Goal: Find specific page/section: Find specific page/section

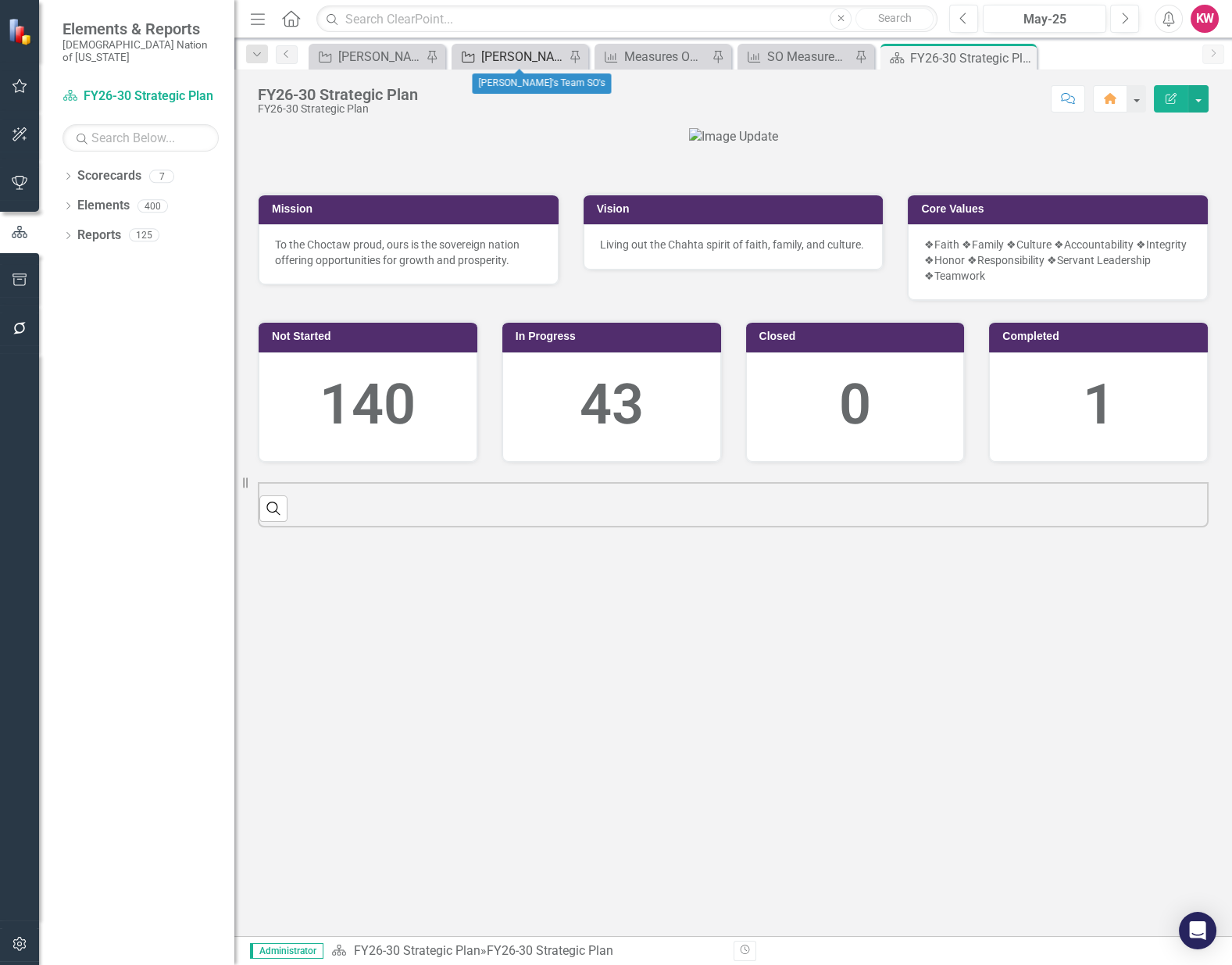
click at [514, 59] on div "[PERSON_NAME]'s Team SO's" at bounding box center [522, 56] width 83 height 20
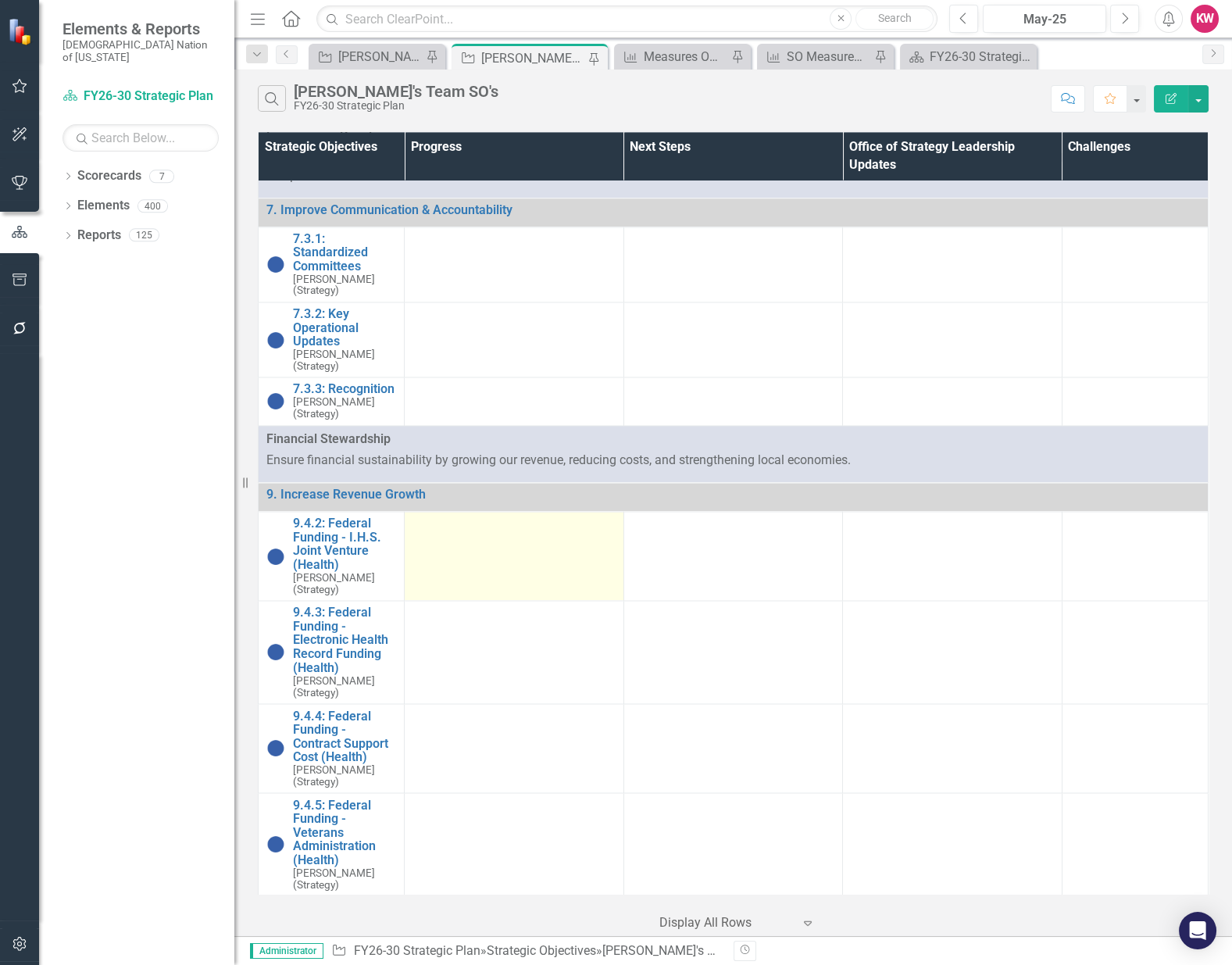
scroll to position [5034, 0]
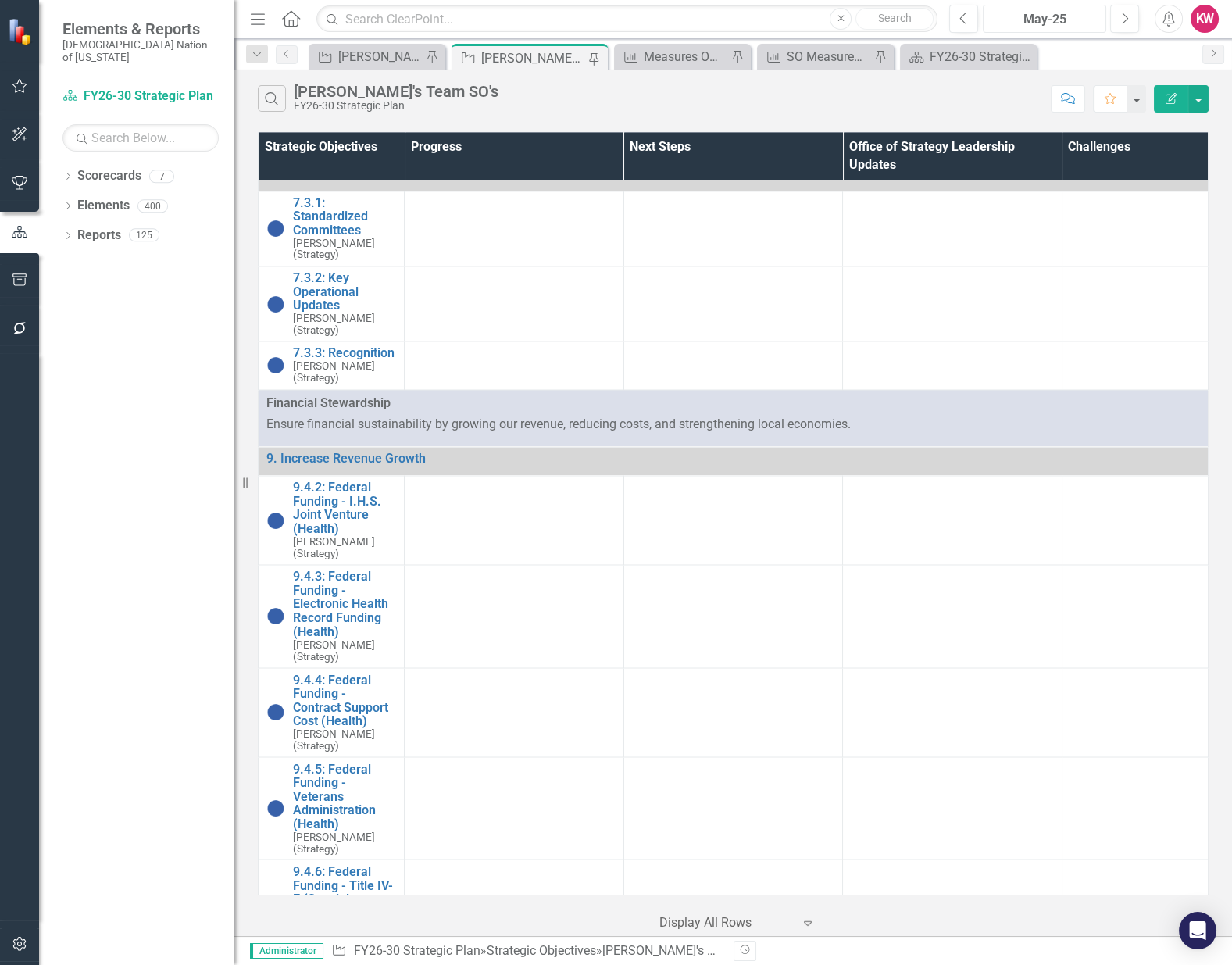
click at [1067, 18] on div "May-25" at bounding box center [1044, 20] width 113 height 19
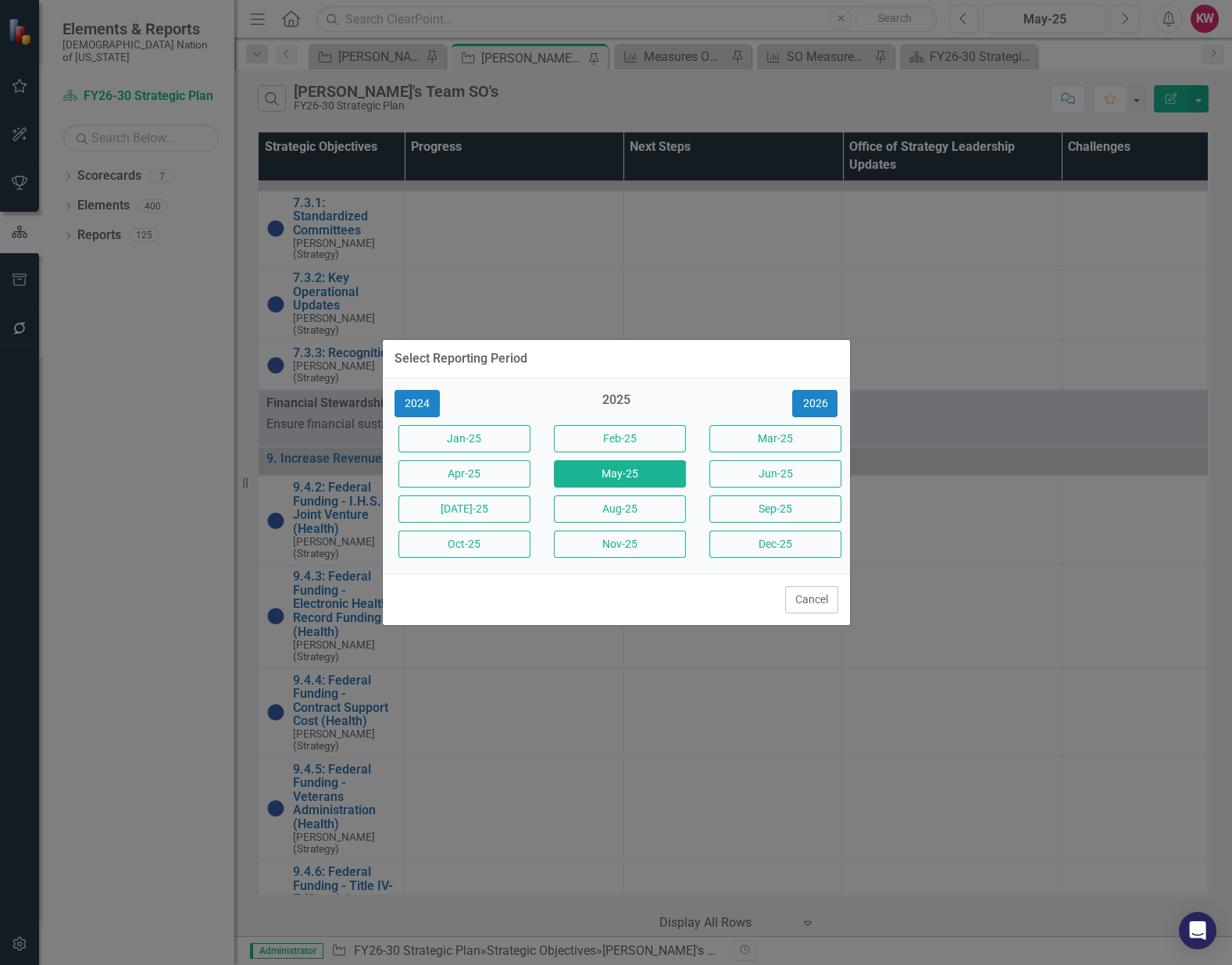
click at [660, 372] on div "Select Reporting Period" at bounding box center [616, 359] width 467 height 39
click at [797, 605] on button "Cancel" at bounding box center [812, 599] width 53 height 28
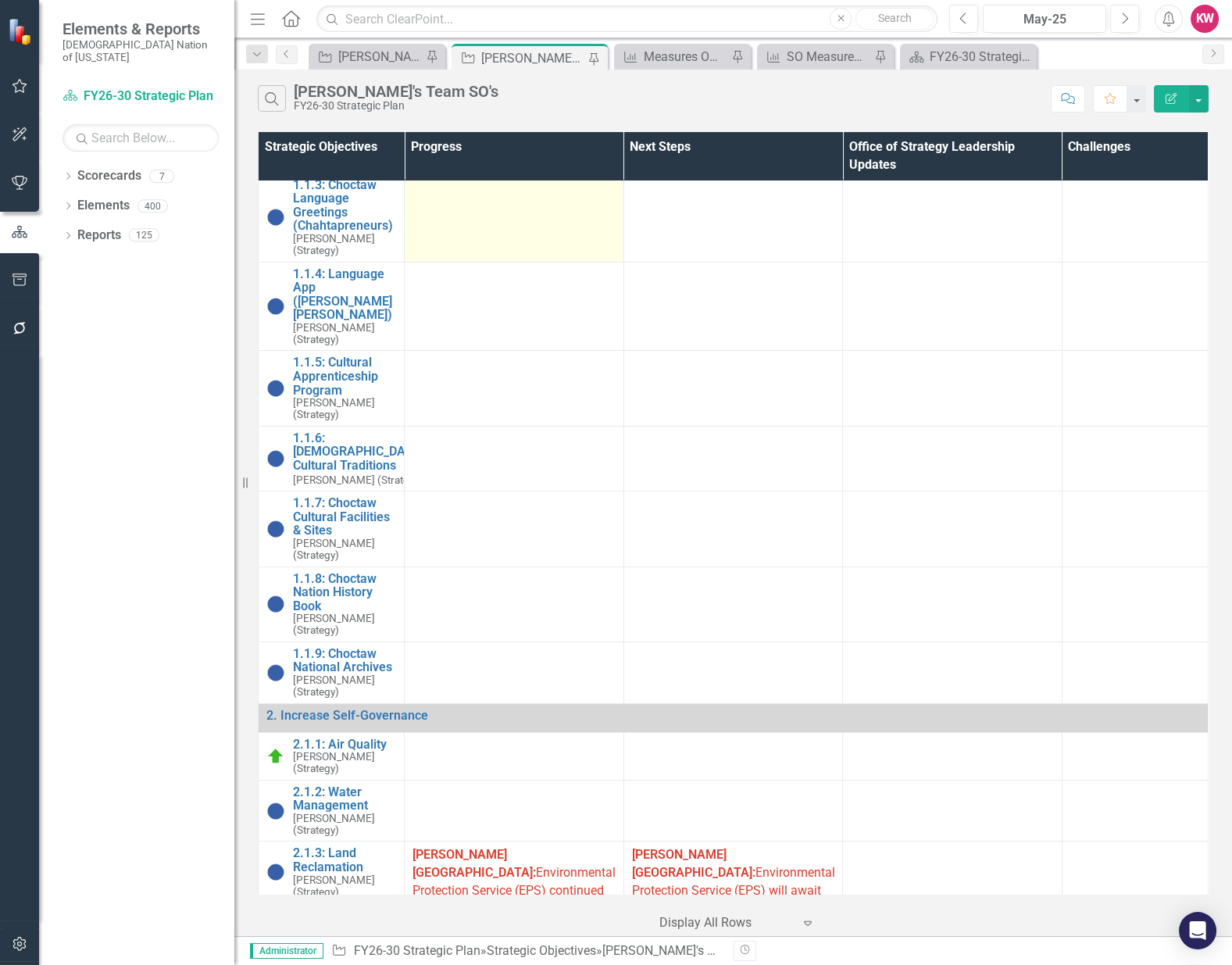
scroll to position [260, 0]
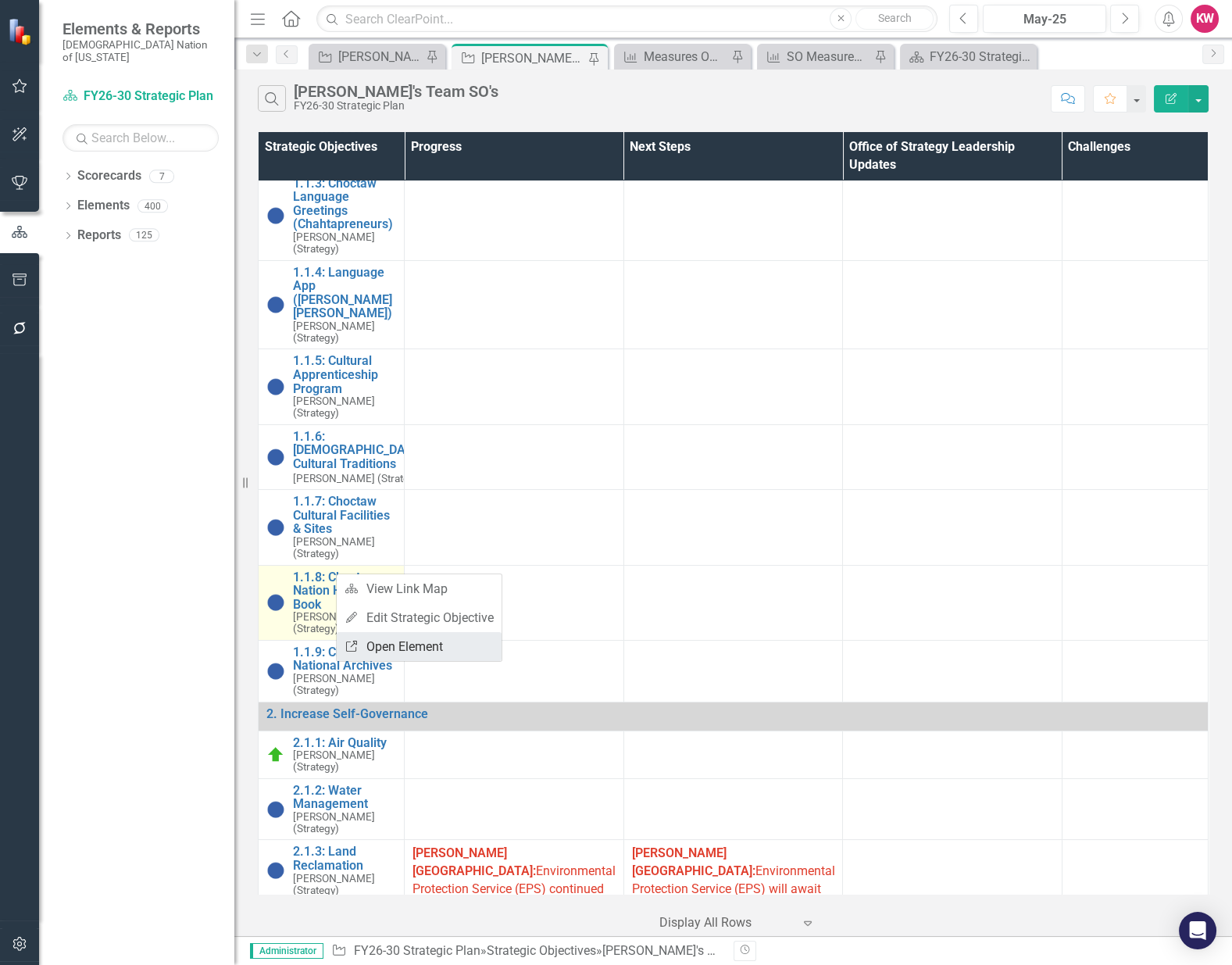
click at [391, 648] on link "Link Open Element" at bounding box center [419, 647] width 165 height 29
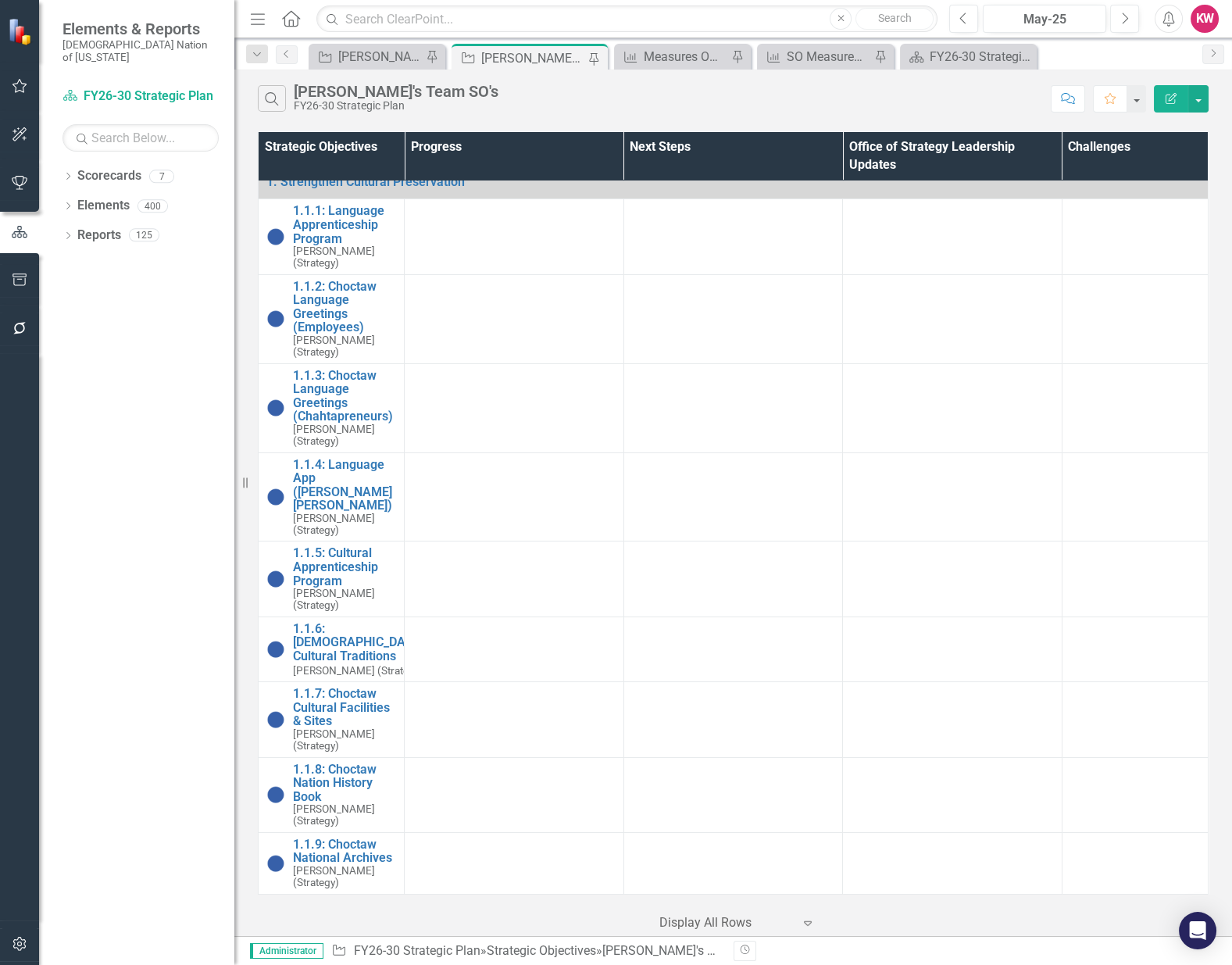
scroll to position [0, 0]
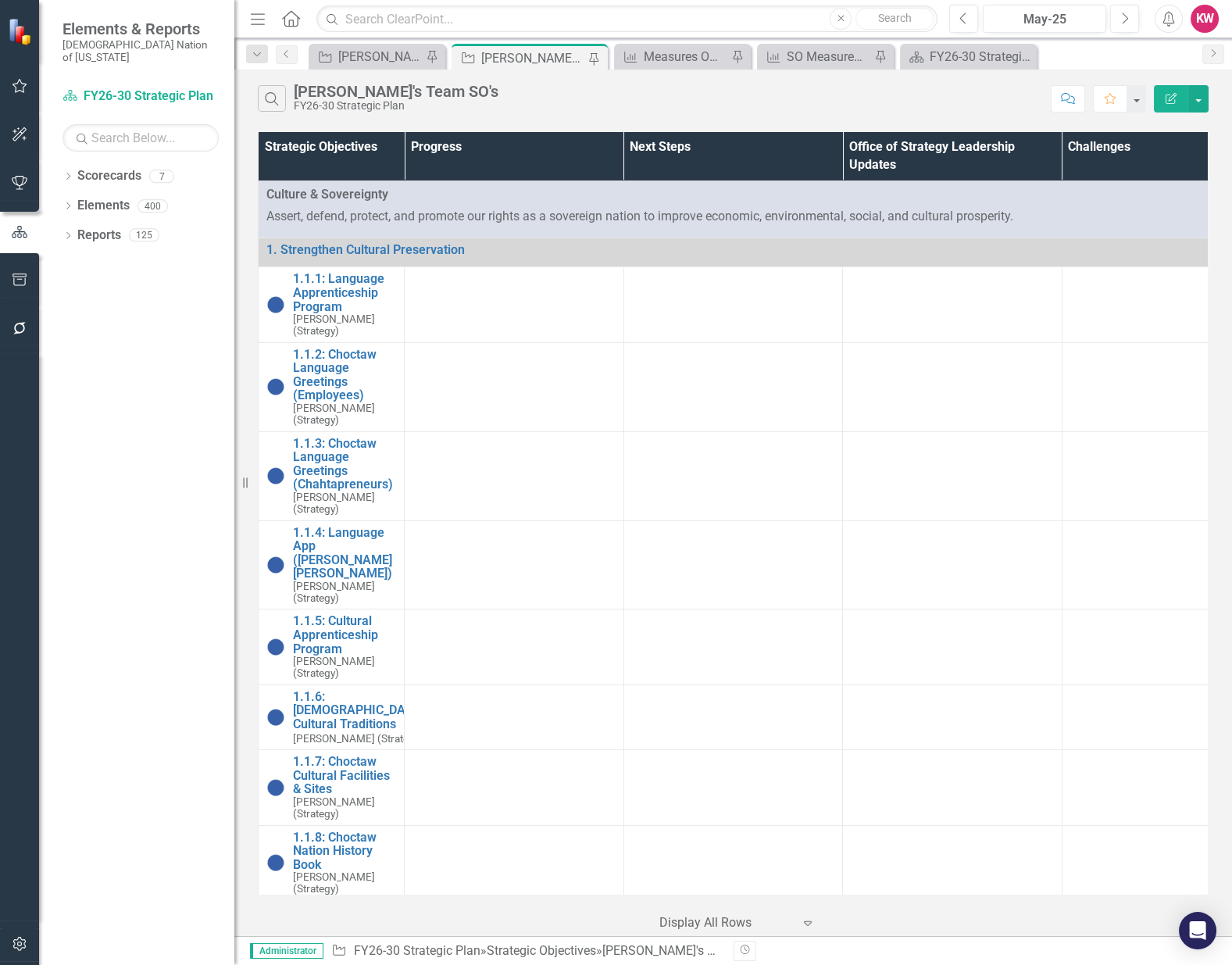
click at [127, 808] on div "Dropdown Scorecards 7 FY26-30 Strategic Plan Continuous Improvement FY26-30 Ope…" at bounding box center [136, 564] width 195 height 802
click at [1059, 17] on div "May-25" at bounding box center [1044, 20] width 113 height 19
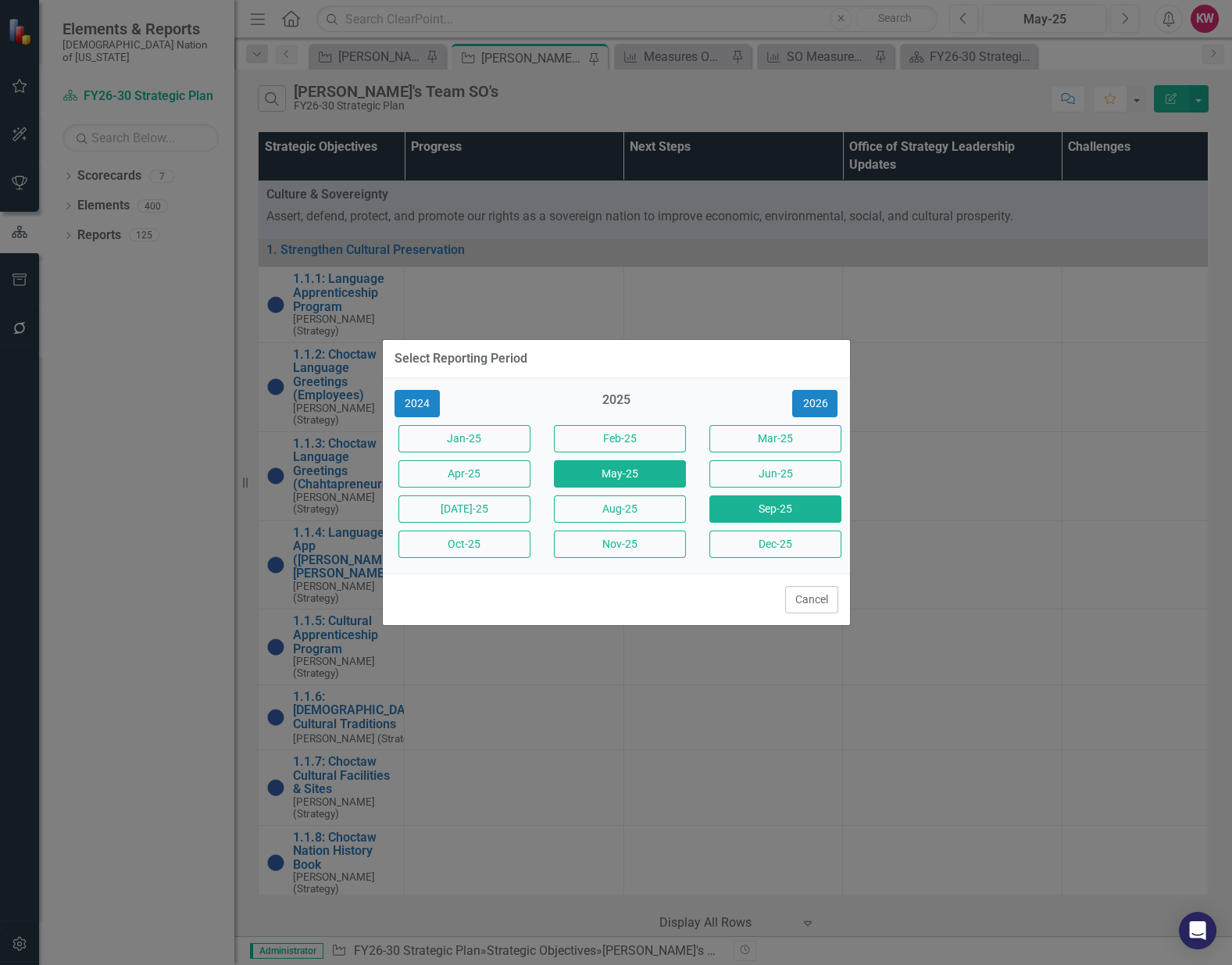
click at [774, 507] on button "Sep-25" at bounding box center [775, 509] width 132 height 28
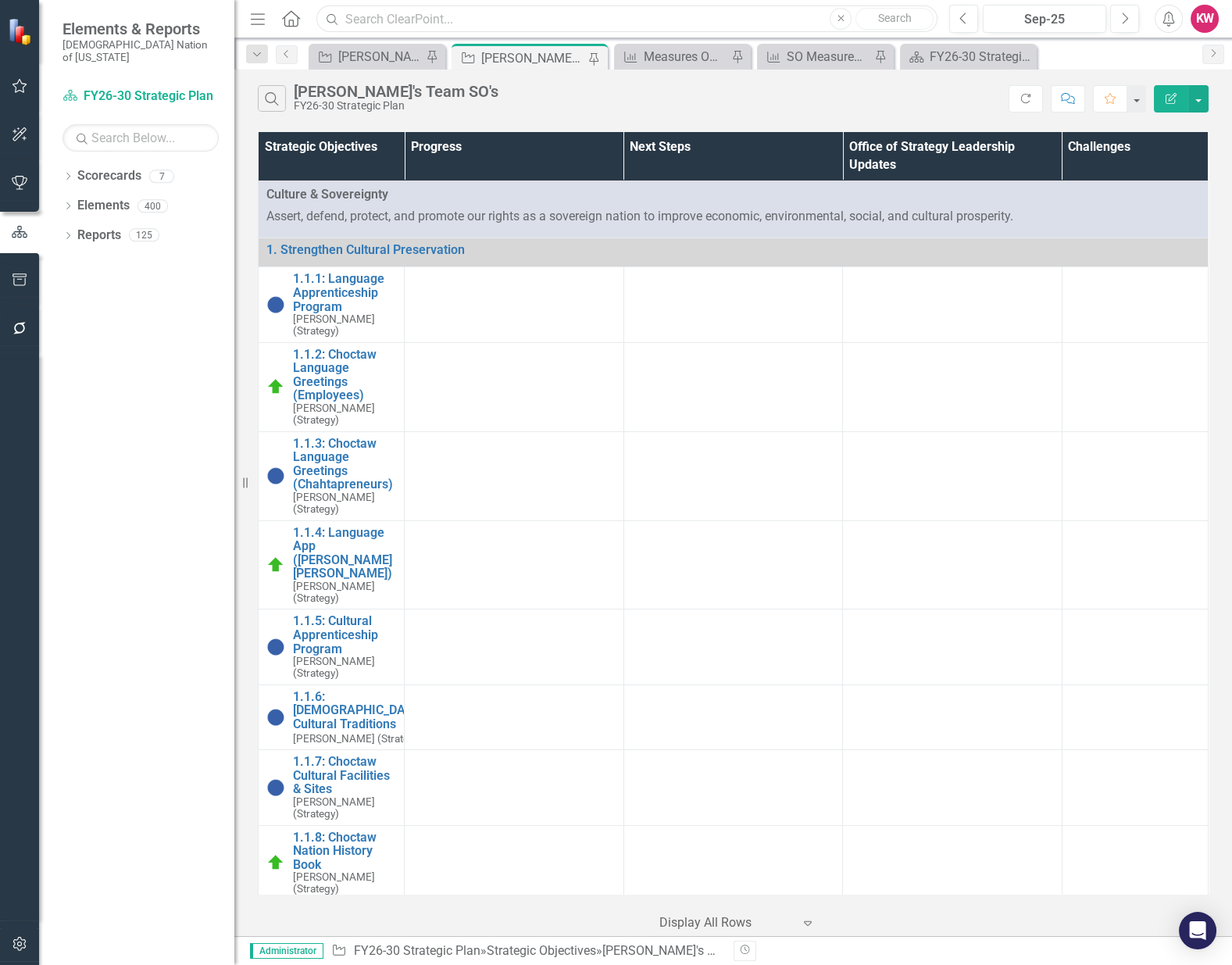
click at [352, 10] on input "text" at bounding box center [627, 19] width 621 height 28
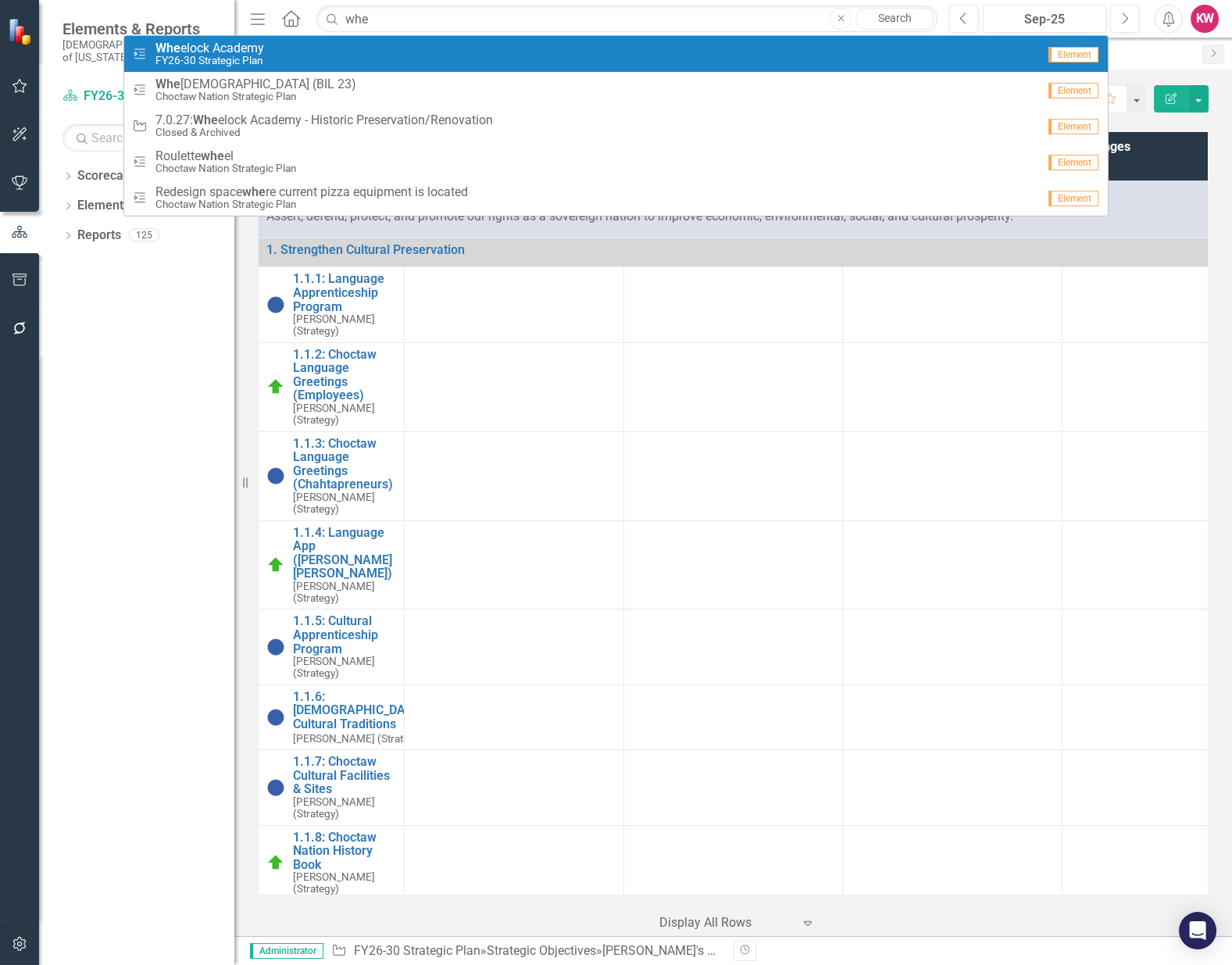
click at [222, 50] on span "Whe elock Academy" at bounding box center [210, 48] width 108 height 14
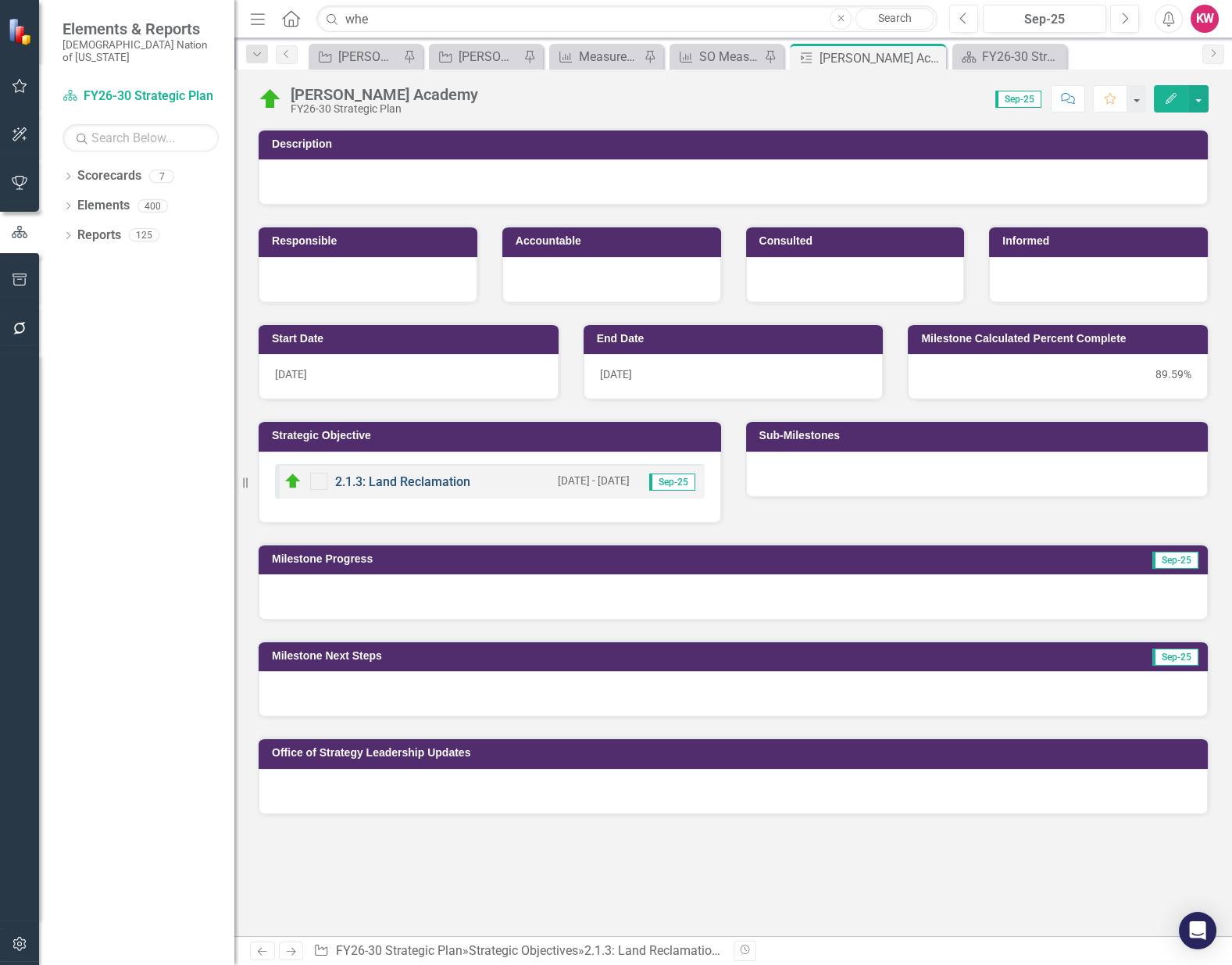
click at [402, 480] on link "2.1.3: Land Reclamation" at bounding box center [403, 481] width 135 height 15
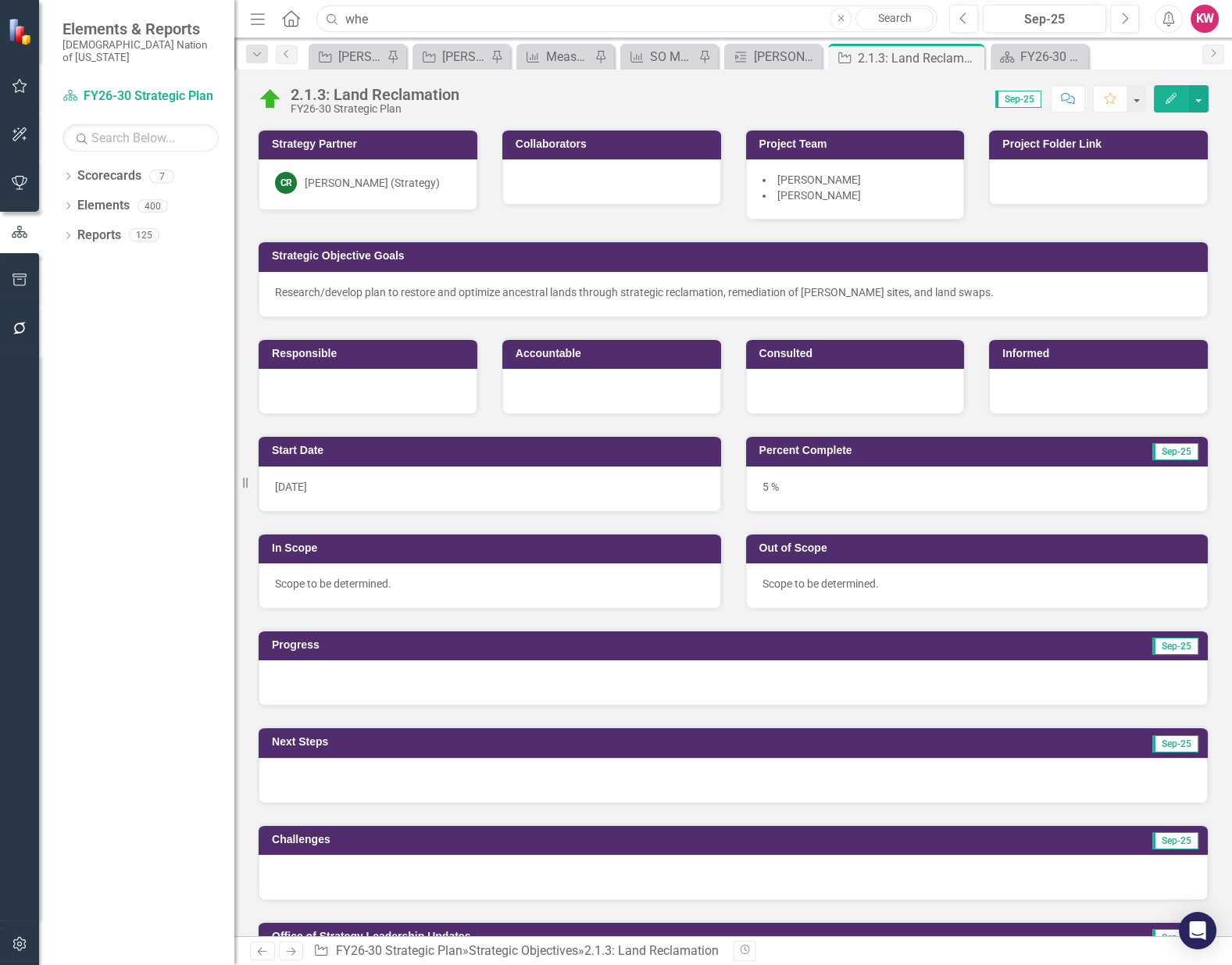
click at [394, 5] on input "whe" at bounding box center [627, 19] width 621 height 28
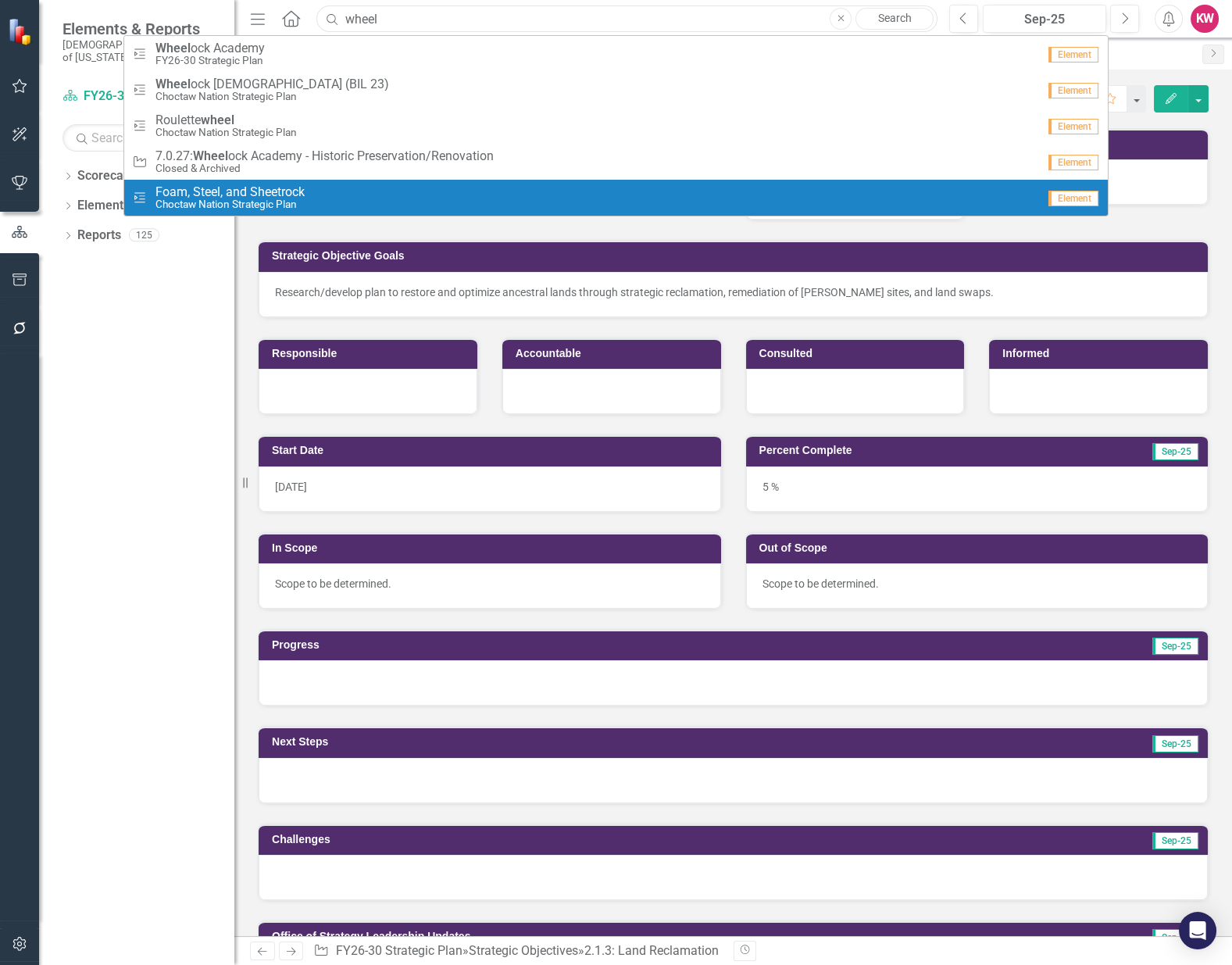
type input "wheel"
click at [162, 322] on div "Dropdown Scorecards 7 FY26-30 Strategic Plan Continuous Improvement FY26-30 Ope…" at bounding box center [136, 564] width 195 height 802
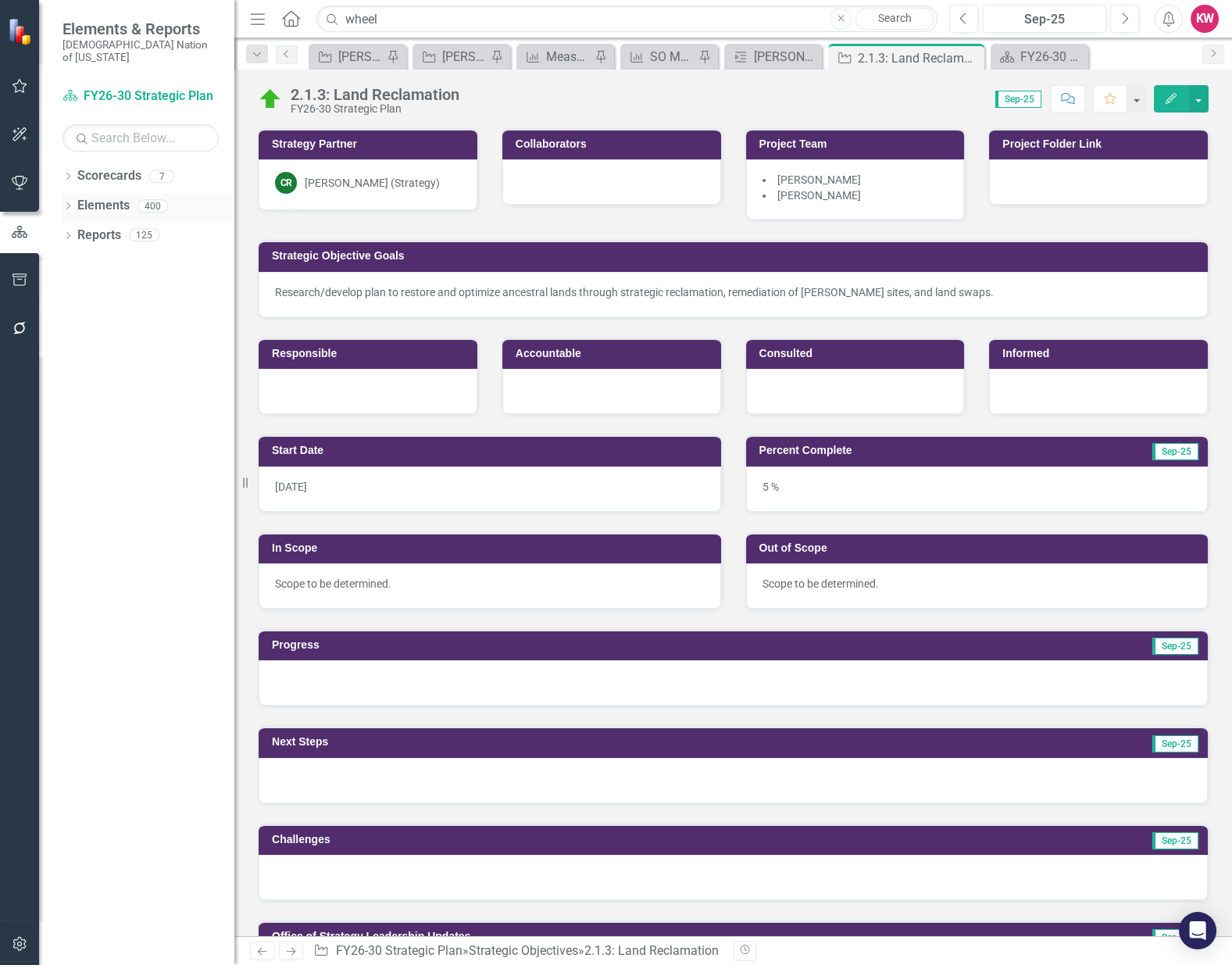
click at [102, 197] on link "Elements" at bounding box center [103, 206] width 52 height 18
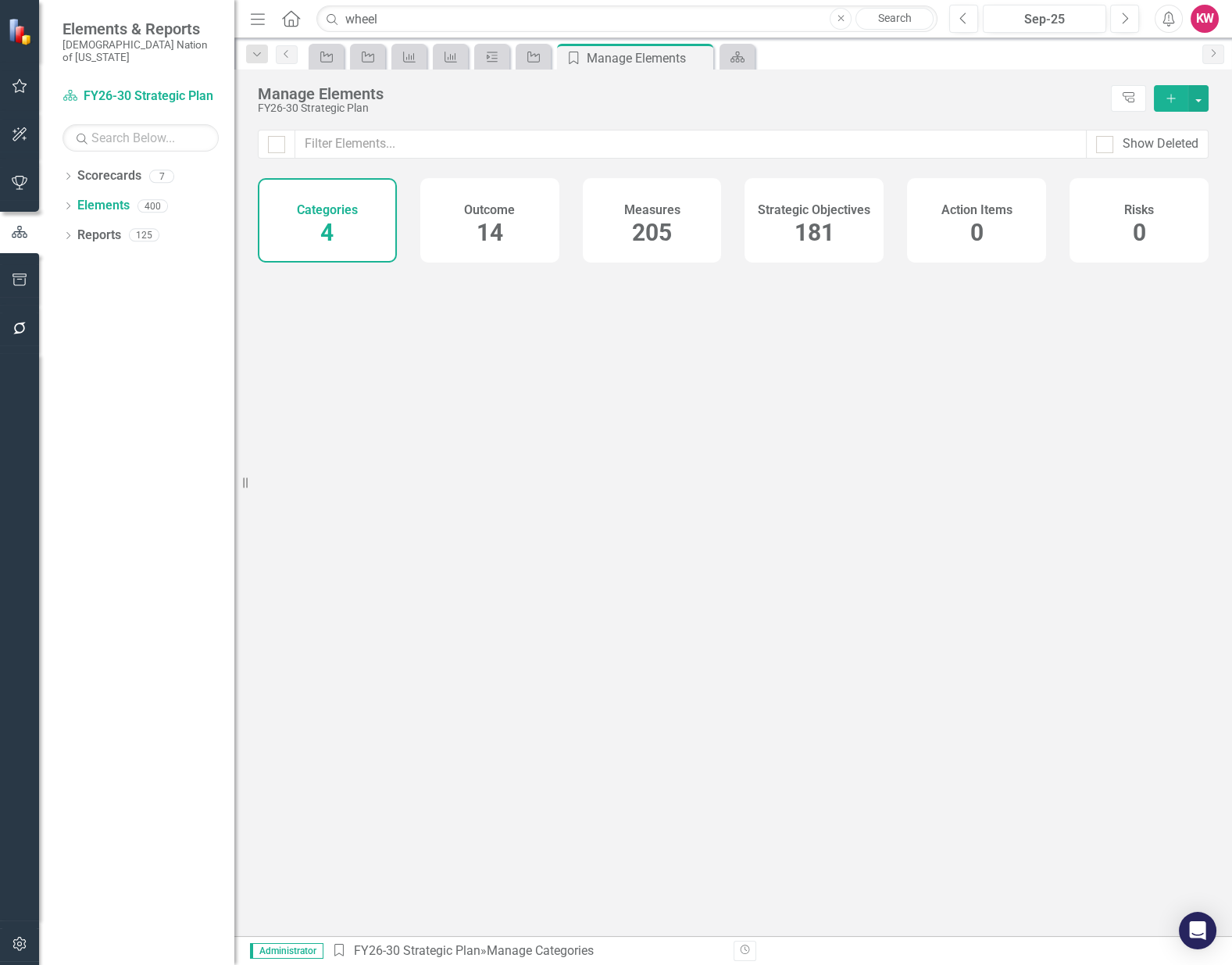
click at [815, 230] on span "181" at bounding box center [815, 232] width 40 height 28
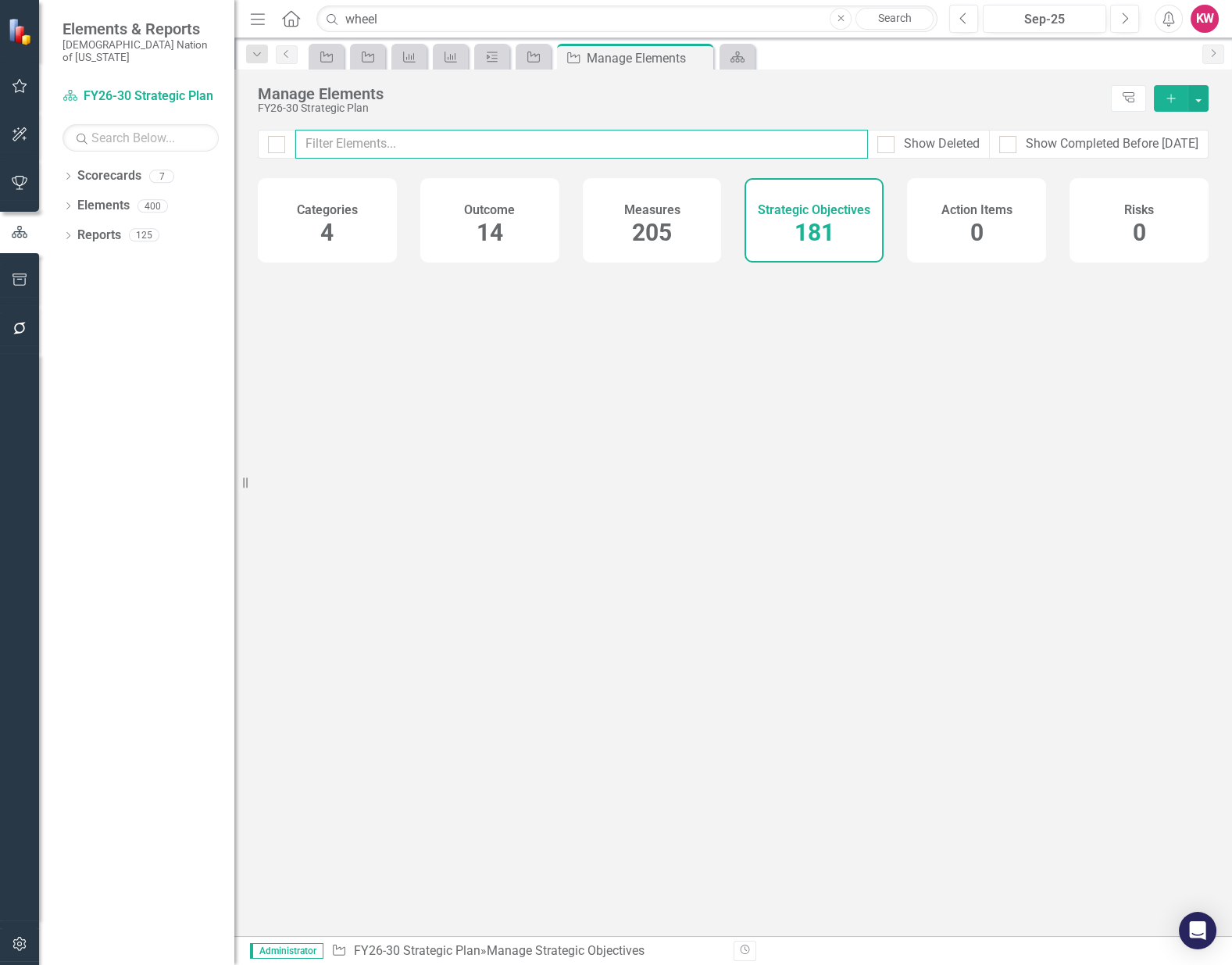
click at [774, 144] on input "text" at bounding box center [582, 144] width 573 height 29
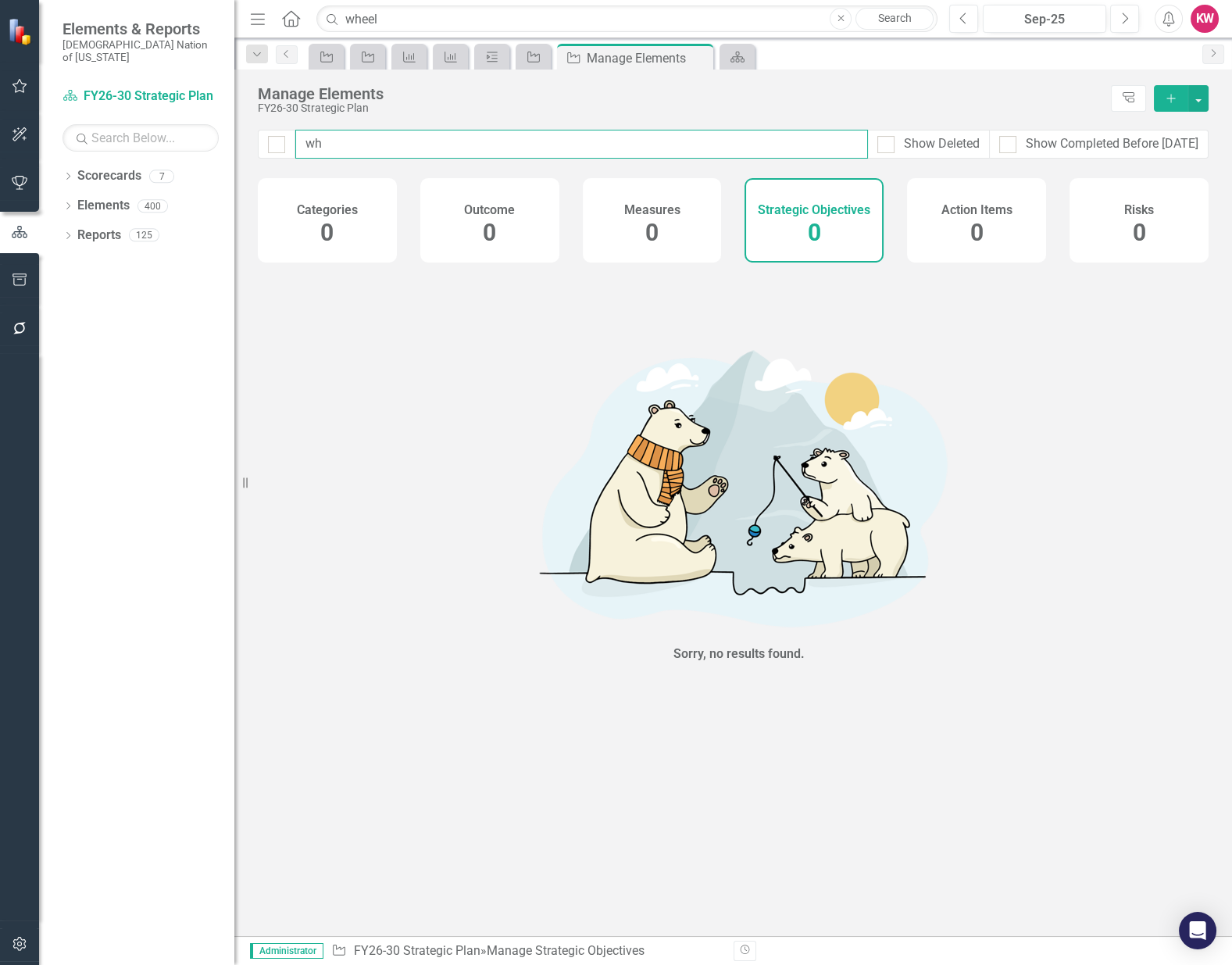
type input "w"
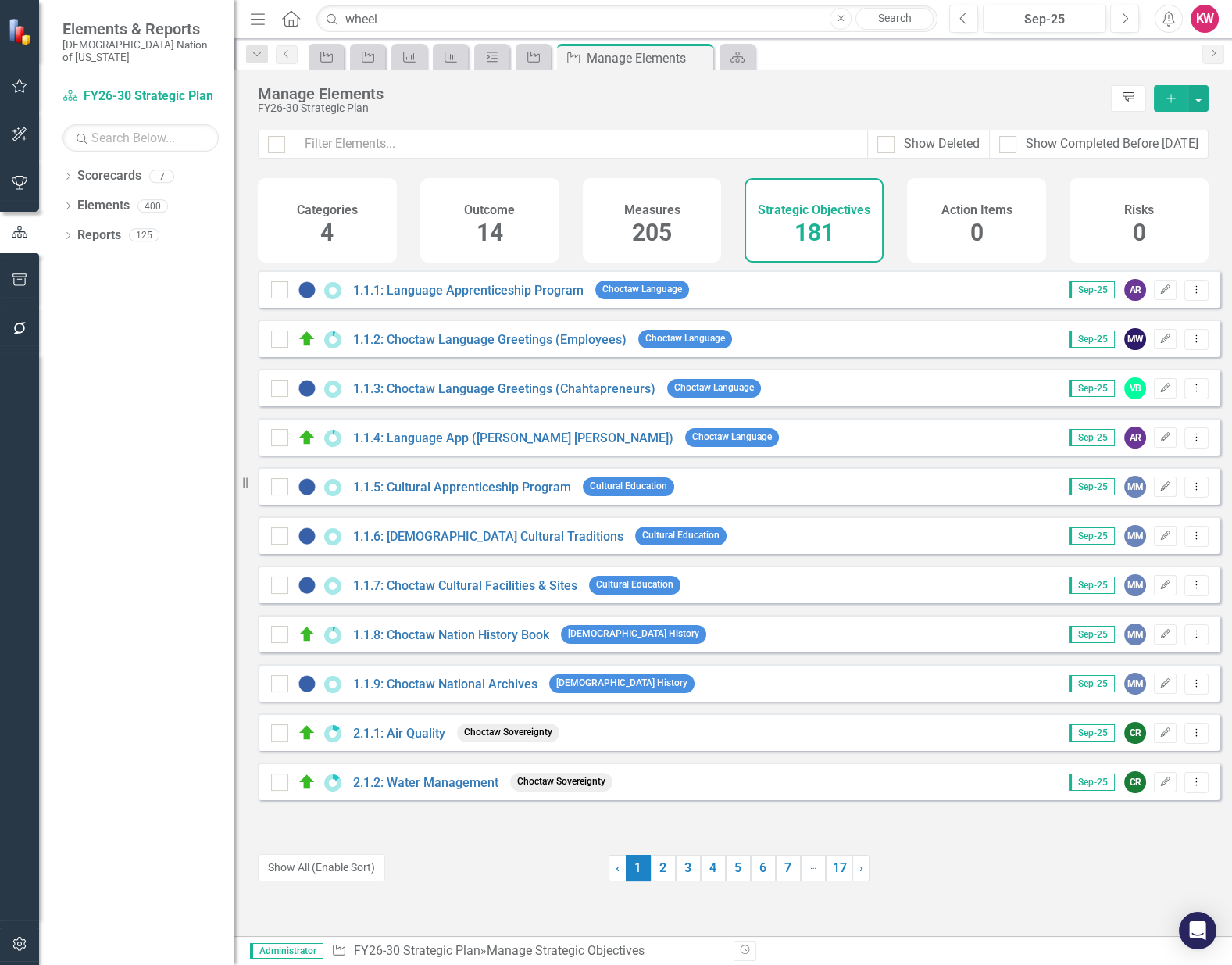
click at [1124, 99] on icon "Tree Explorer" at bounding box center [1128, 98] width 15 height 12
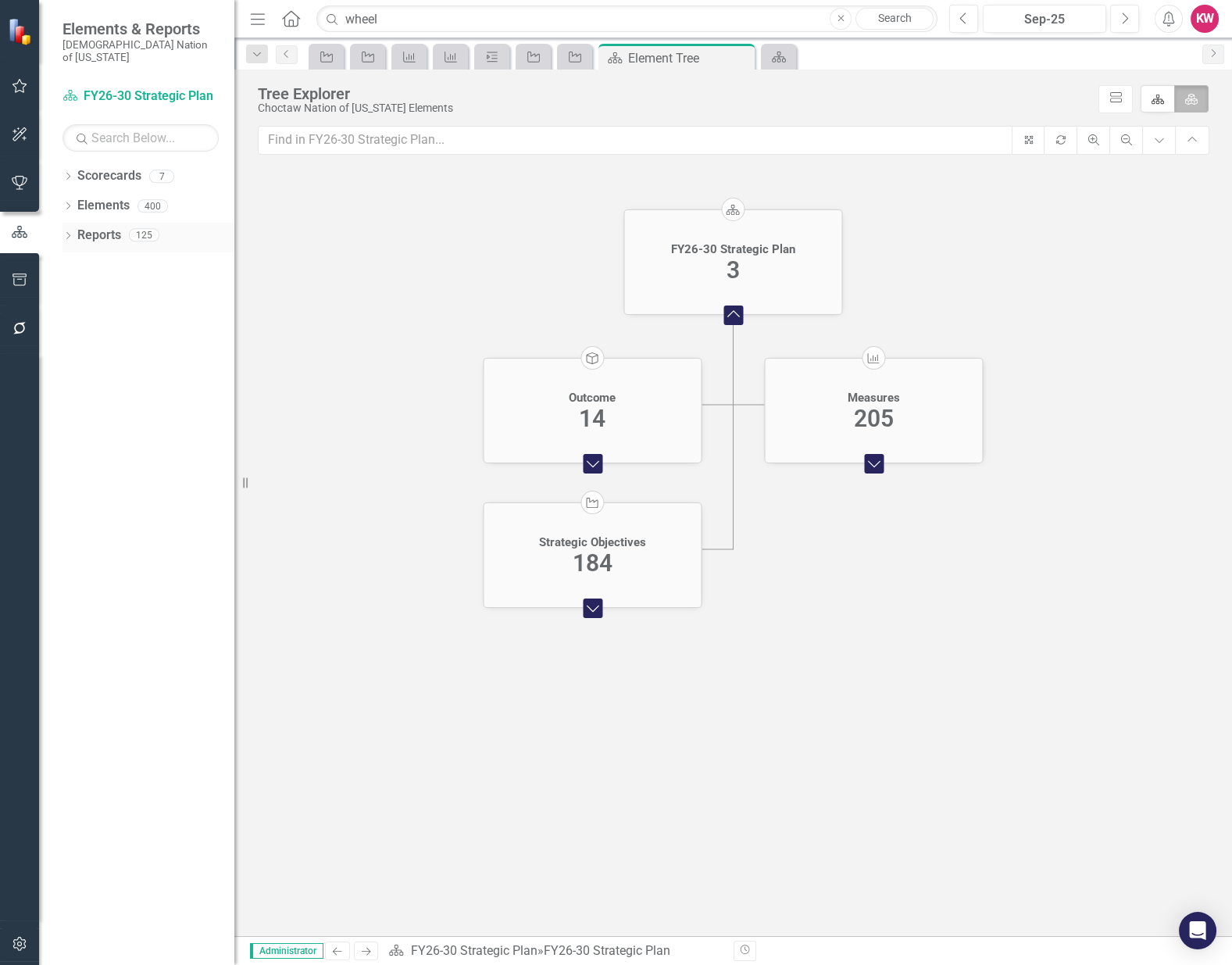
click at [91, 226] on link "Reports" at bounding box center [99, 235] width 44 height 18
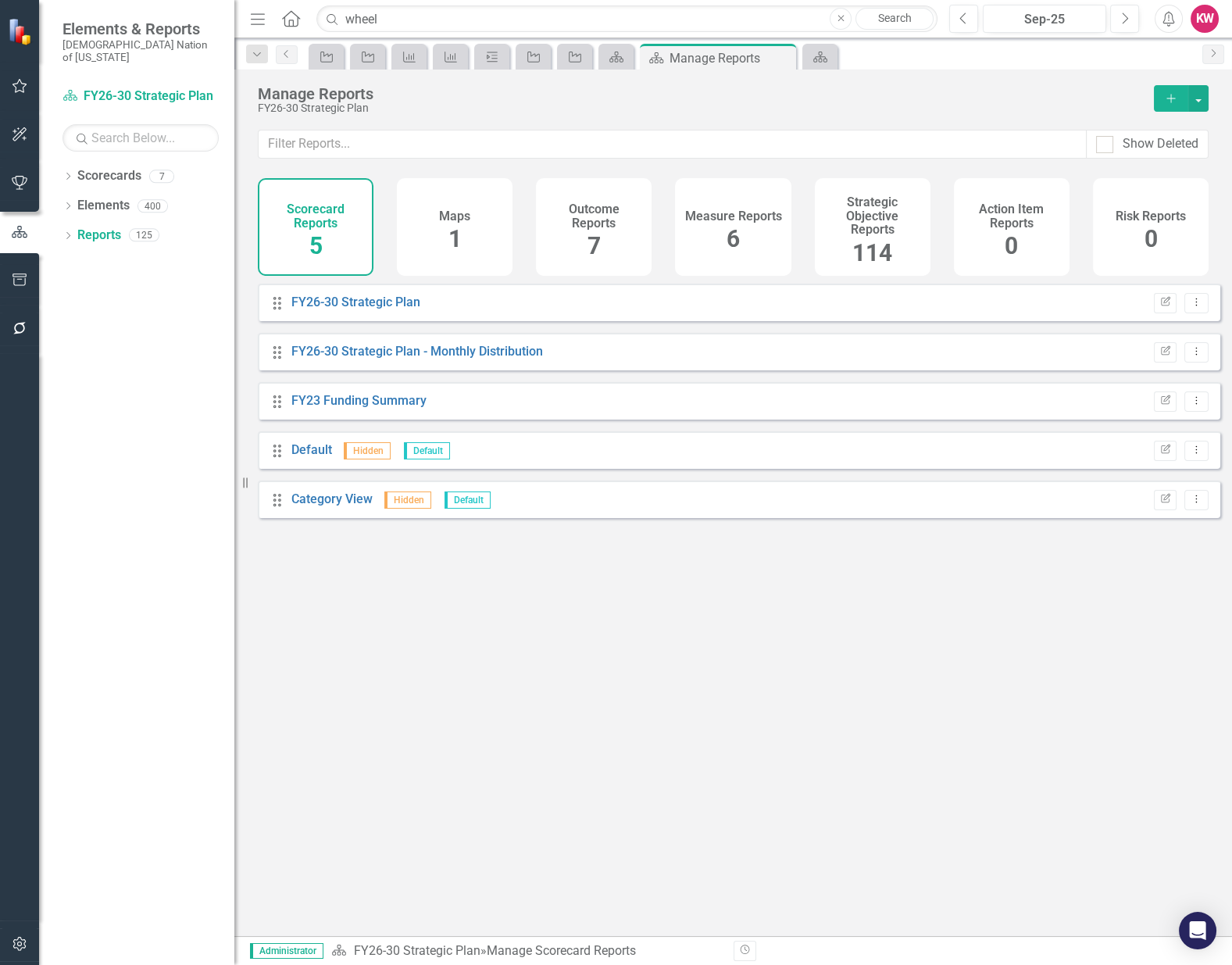
click at [890, 248] on span "114" at bounding box center [872, 253] width 40 height 28
click at [823, 135] on input "text" at bounding box center [673, 144] width 829 height 29
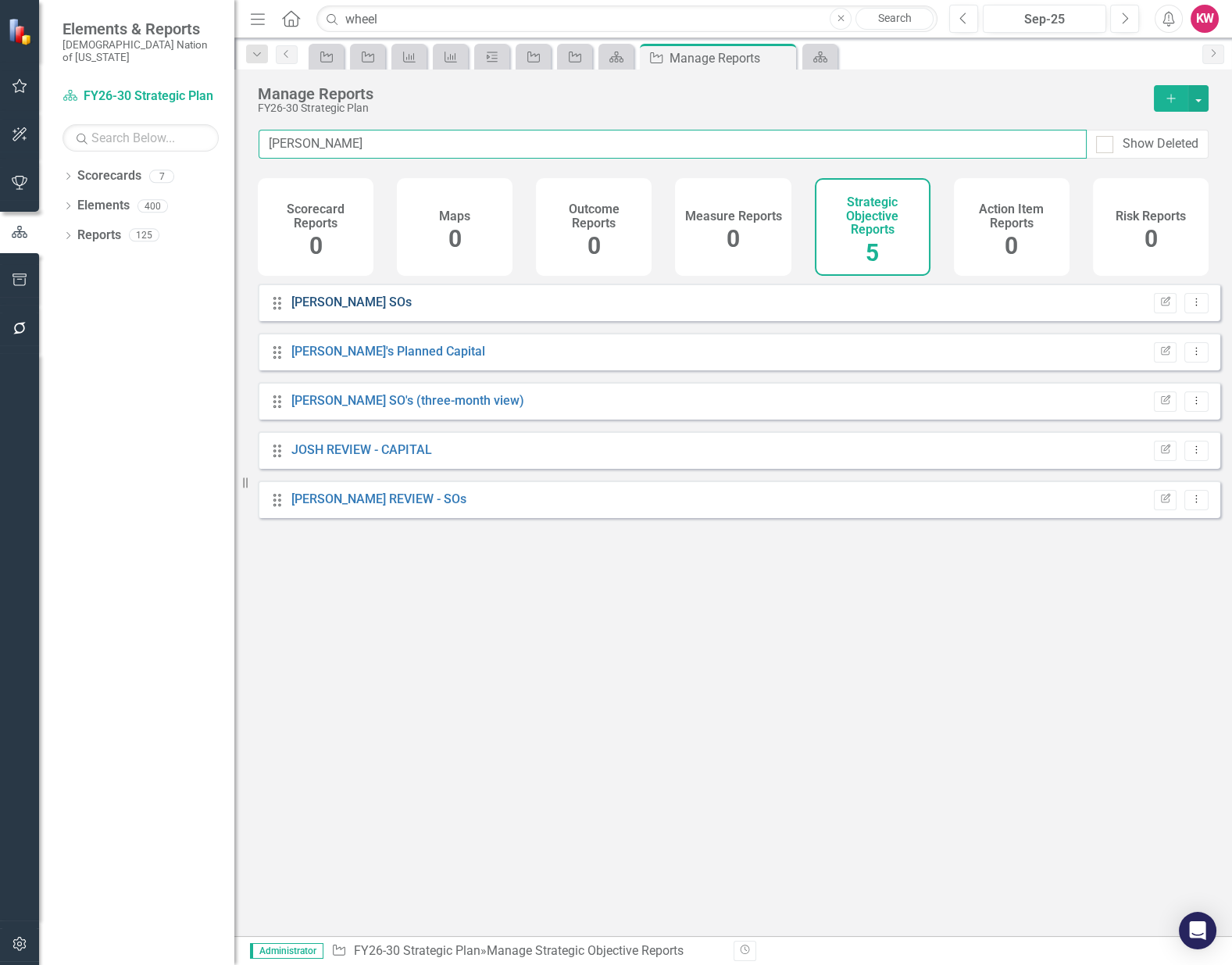
type input "[PERSON_NAME]"
click at [326, 309] on link "[PERSON_NAME] SOs" at bounding box center [352, 301] width 120 height 15
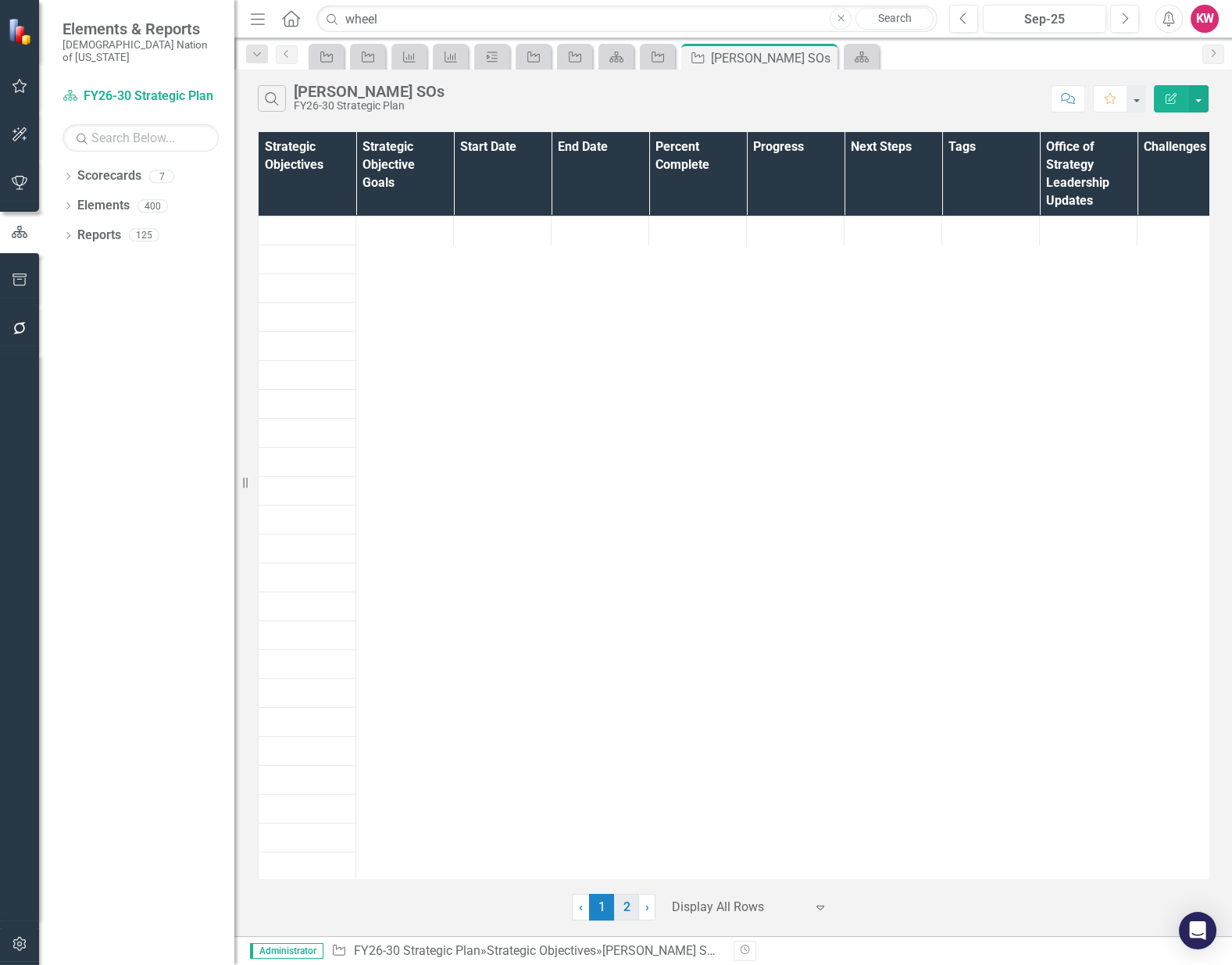
click at [625, 911] on link "2" at bounding box center [626, 907] width 25 height 27
click at [688, 926] on link "1" at bounding box center [691, 922] width 25 height 27
click at [108, 226] on link "Reports" at bounding box center [99, 235] width 44 height 18
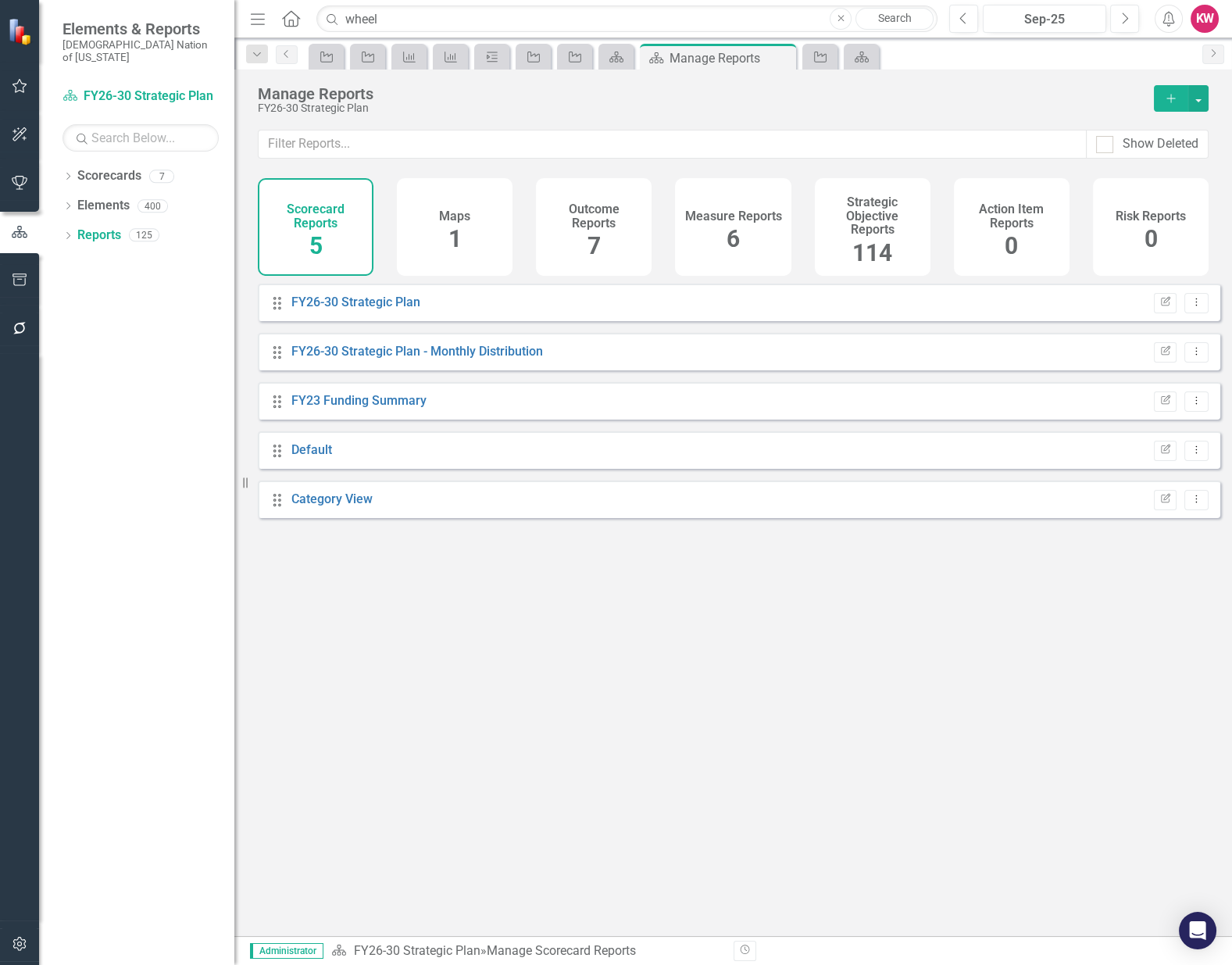
click at [882, 249] on span "114" at bounding box center [872, 253] width 40 height 28
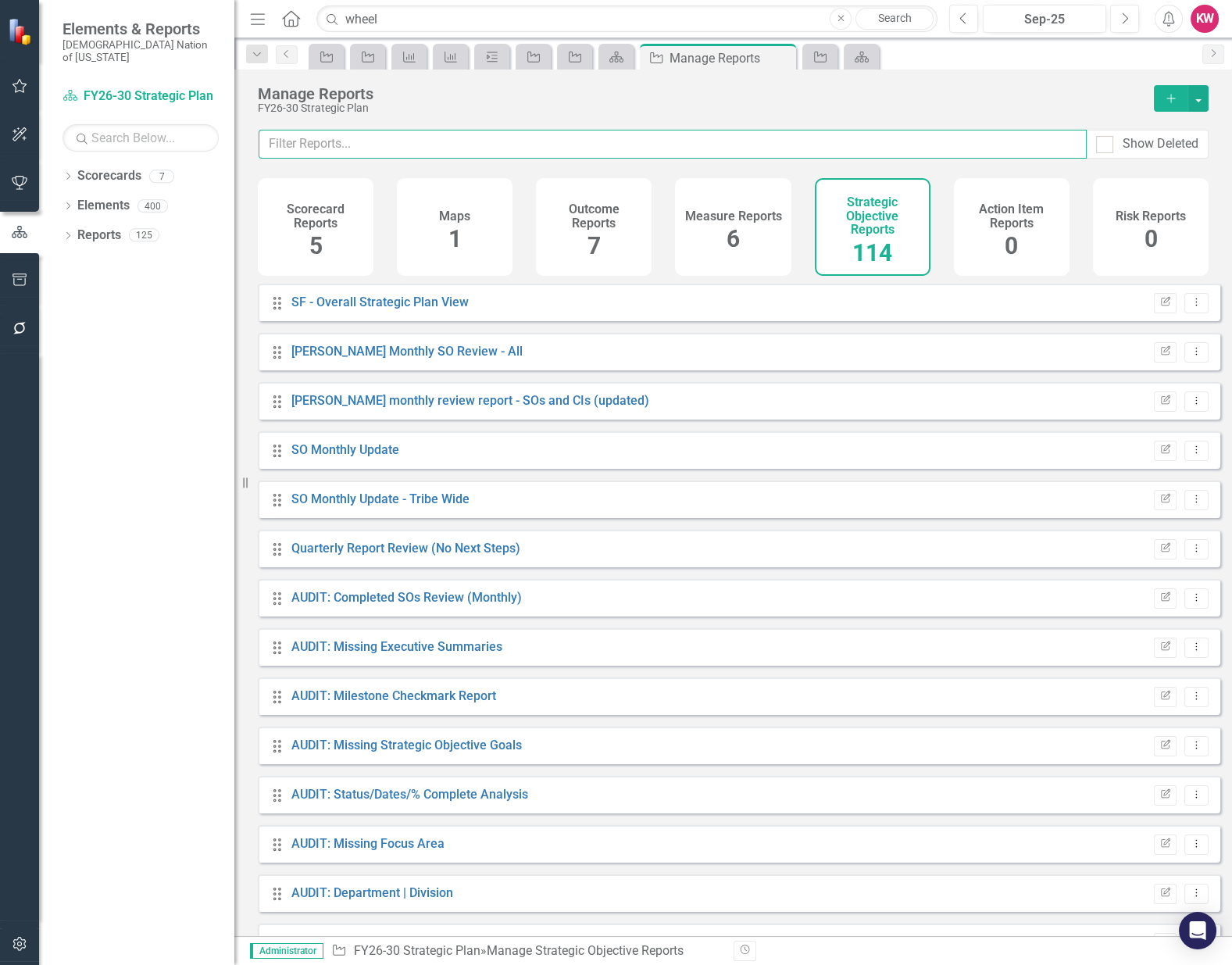
click at [784, 141] on input "text" at bounding box center [673, 144] width 829 height 29
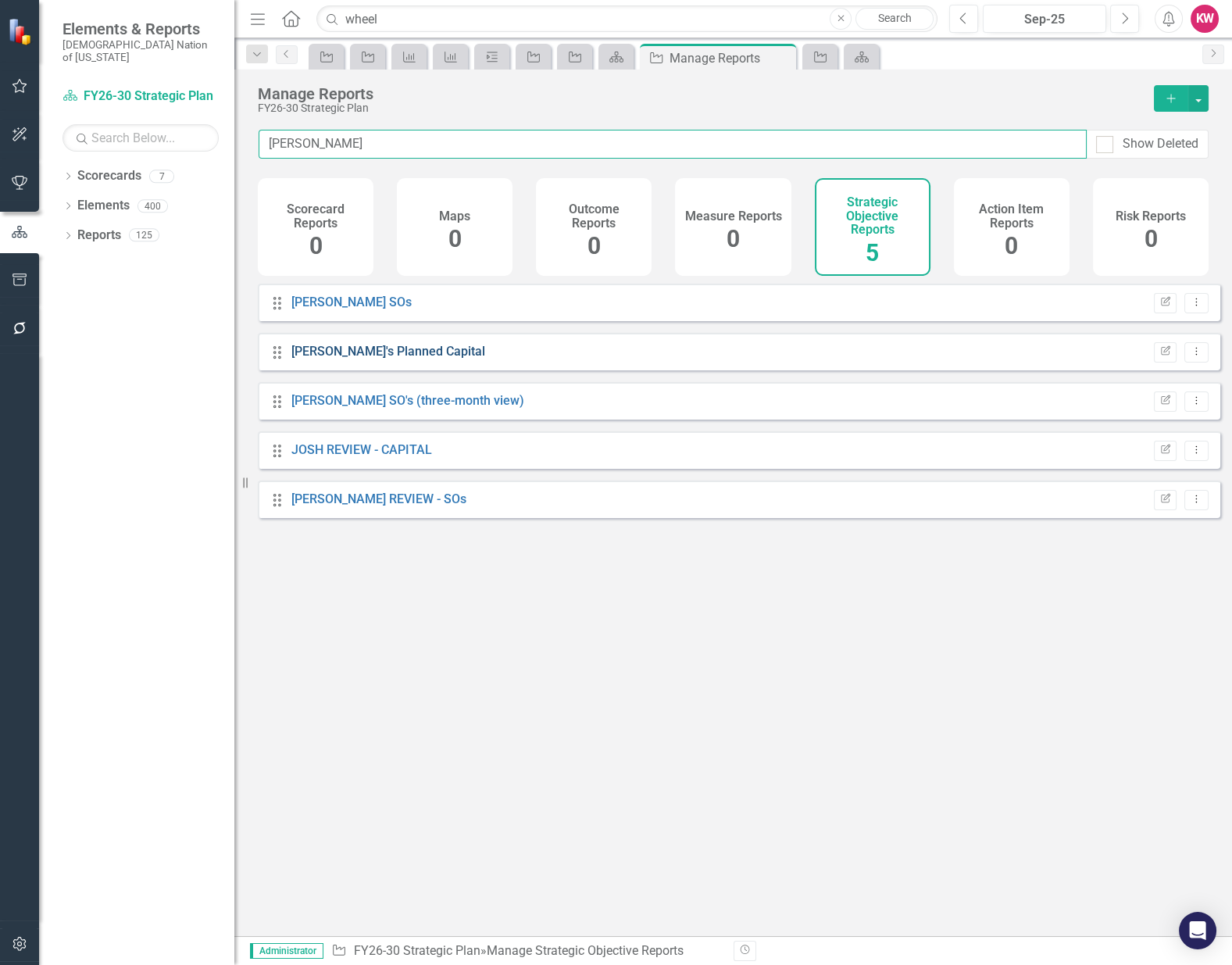
type input "[PERSON_NAME]"
click at [315, 357] on link "[PERSON_NAME]'s Planned Capital" at bounding box center [388, 351] width 194 height 15
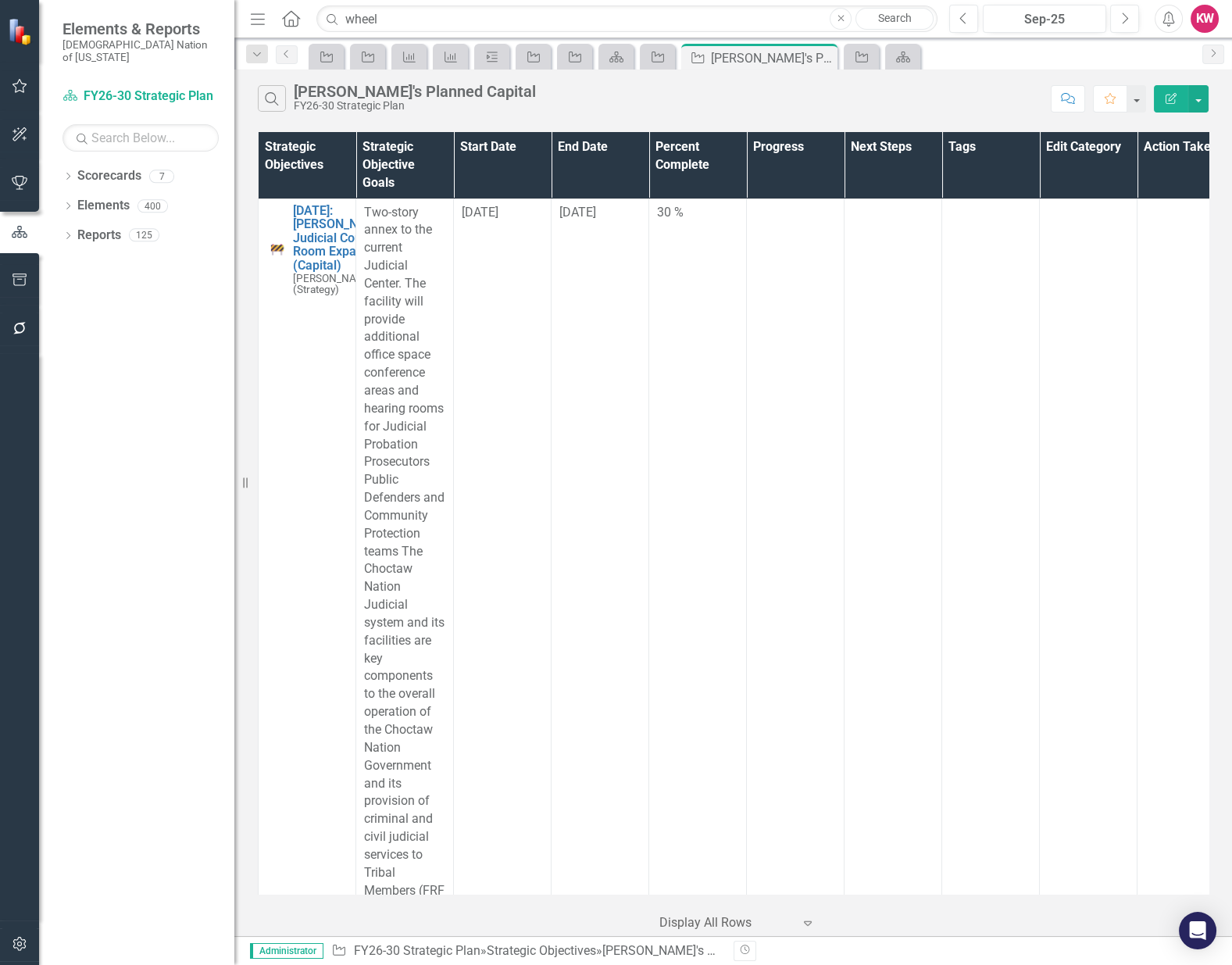
click at [137, 368] on div "Dropdown Scorecards 7 FY26-30 Strategic Plan Continuous Improvement FY26-30 Ope…" at bounding box center [136, 564] width 195 height 802
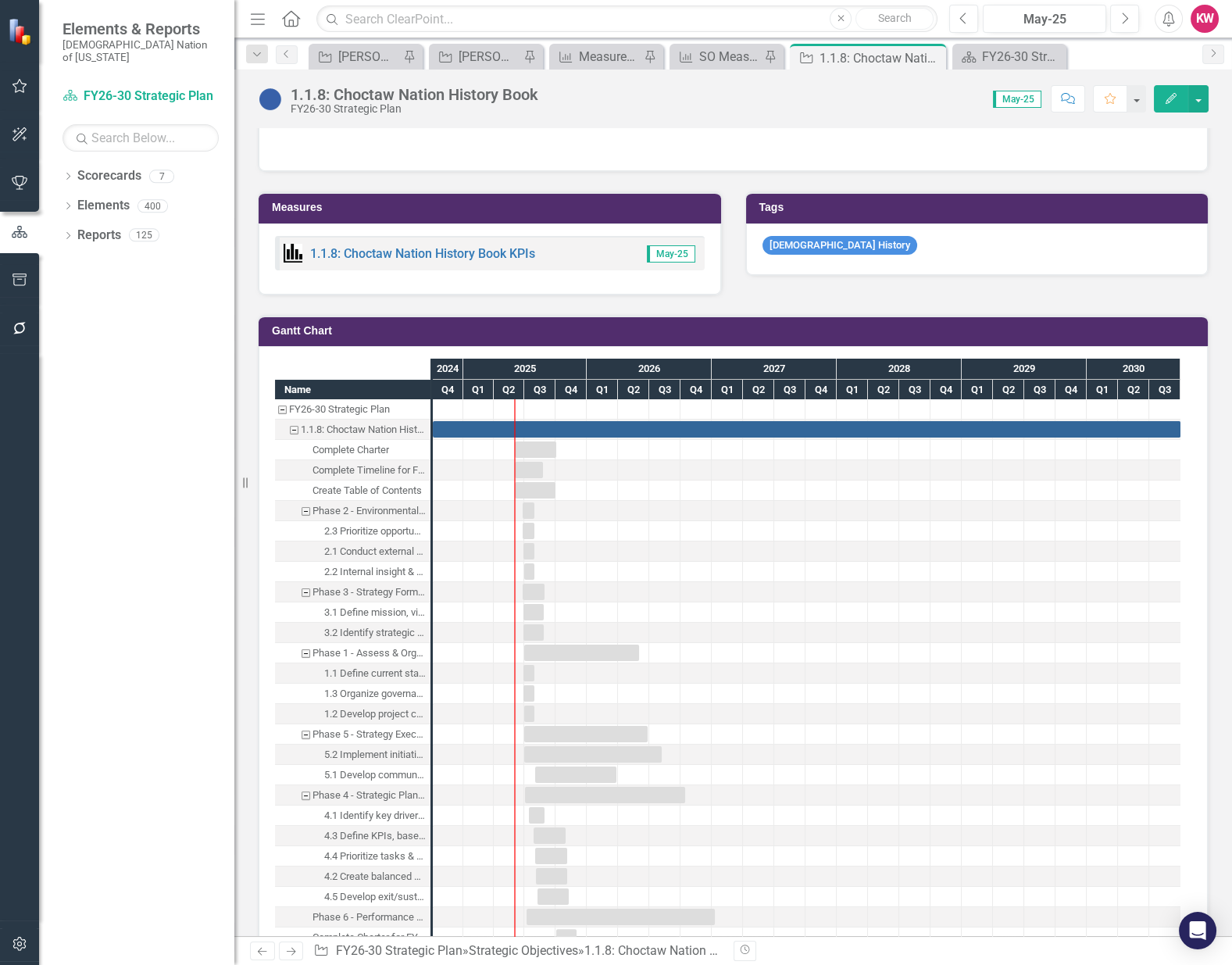
scroll to position [1214, 0]
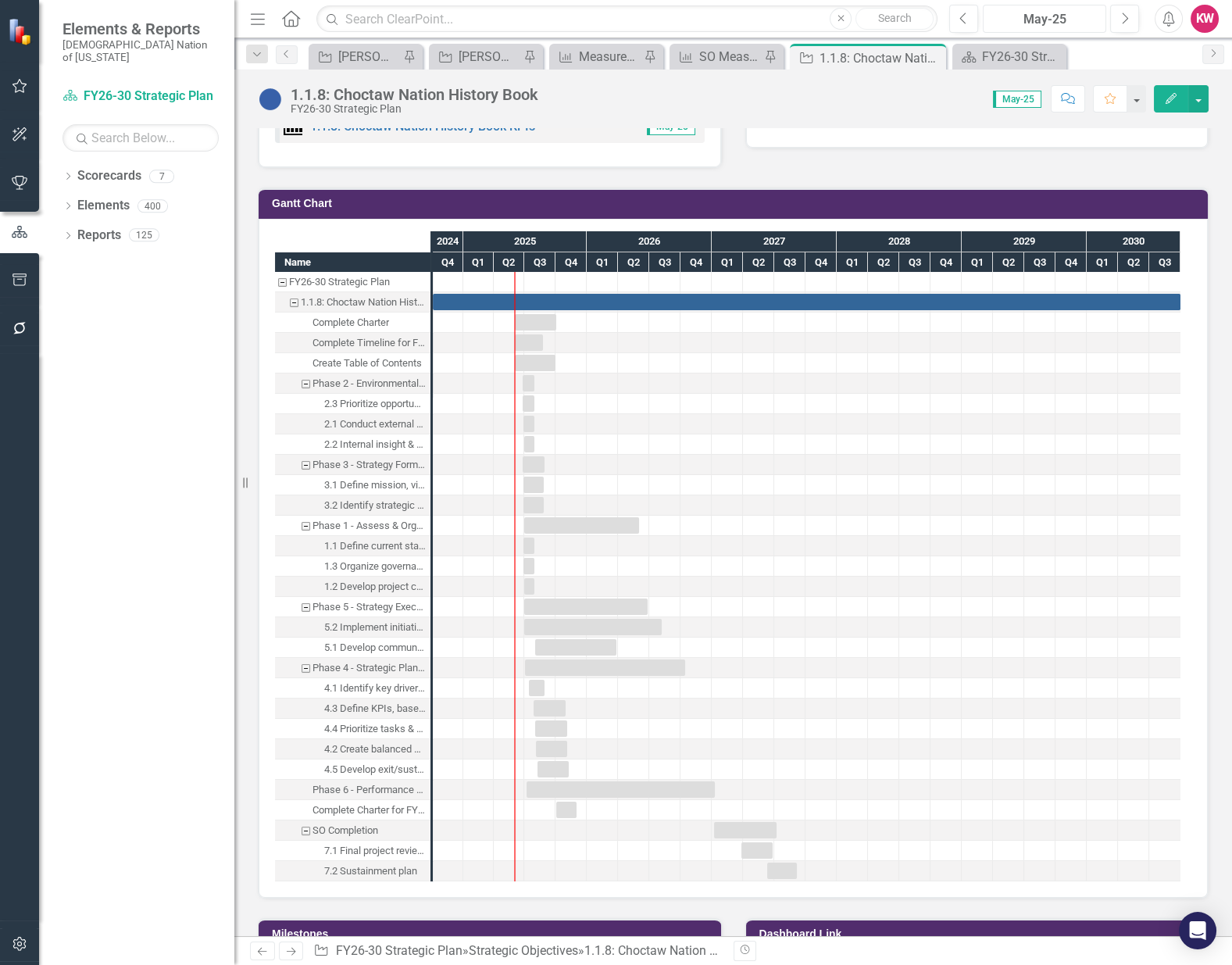
click at [1050, 23] on div "May-25" at bounding box center [1044, 20] width 113 height 19
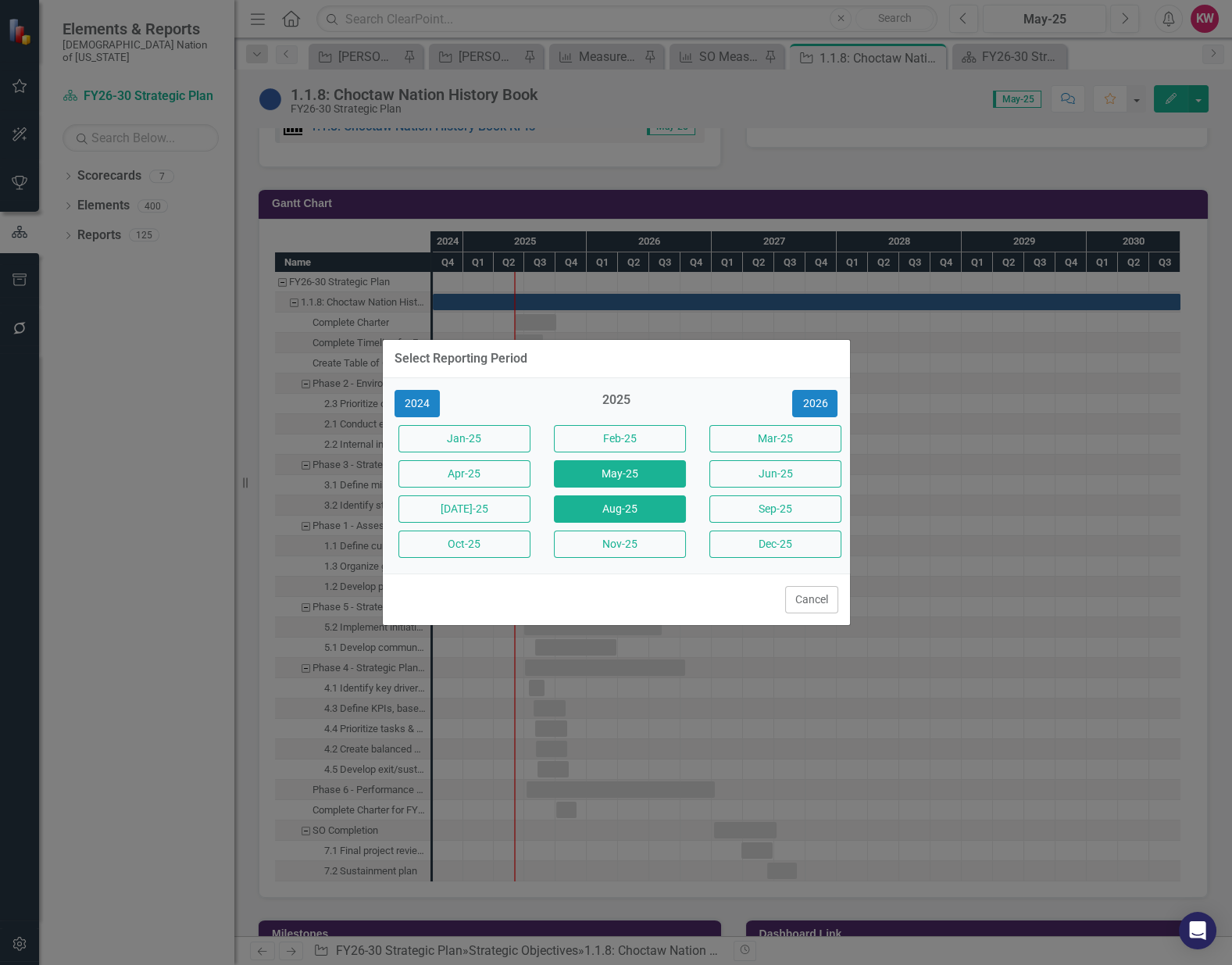
click at [651, 514] on button "Aug-25" at bounding box center [619, 509] width 132 height 28
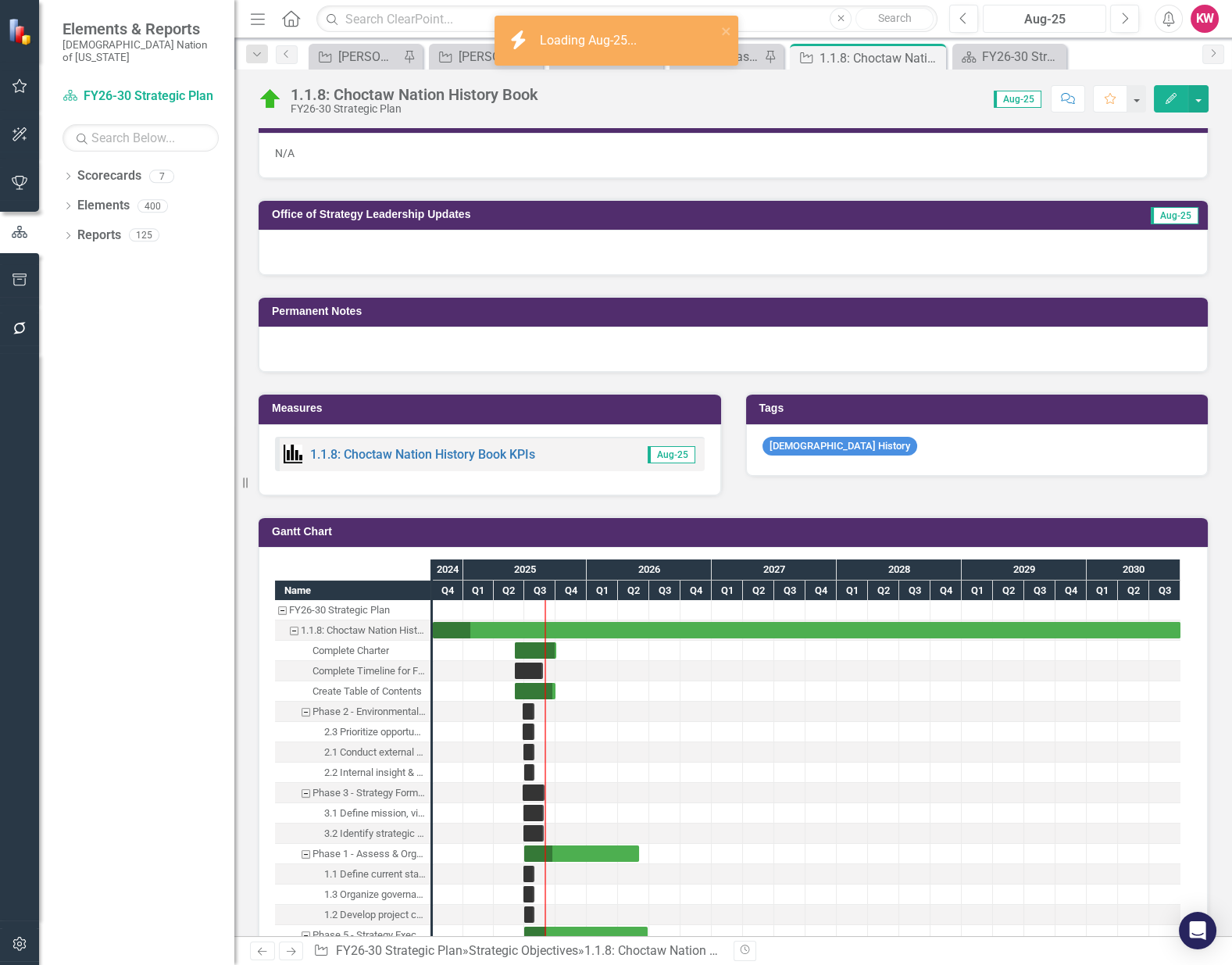
scroll to position [1301, 0]
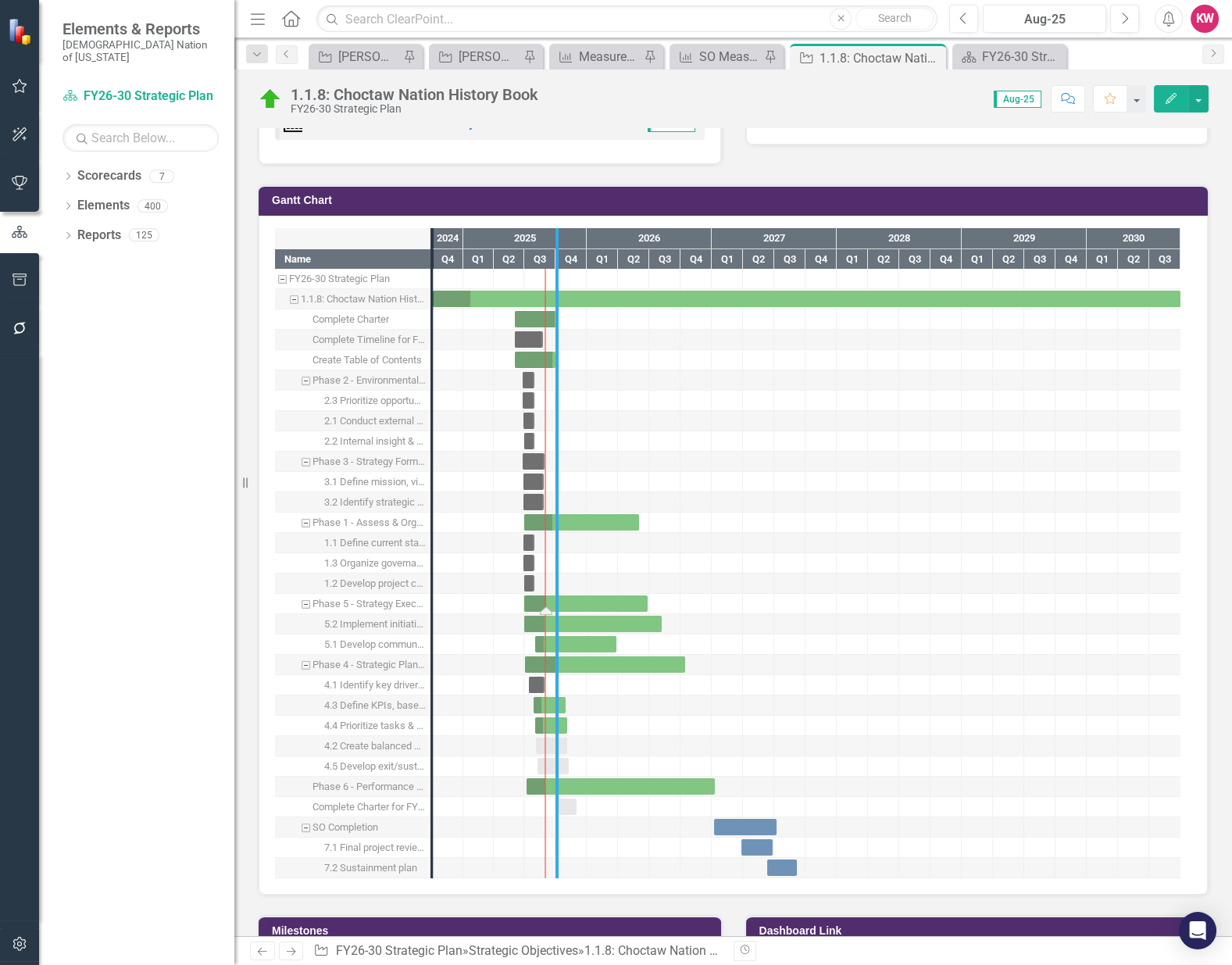
drag, startPoint x: 431, startPoint y: 587, endPoint x: 557, endPoint y: 594, distance: 126.2
